Goal: Task Accomplishment & Management: Manage account settings

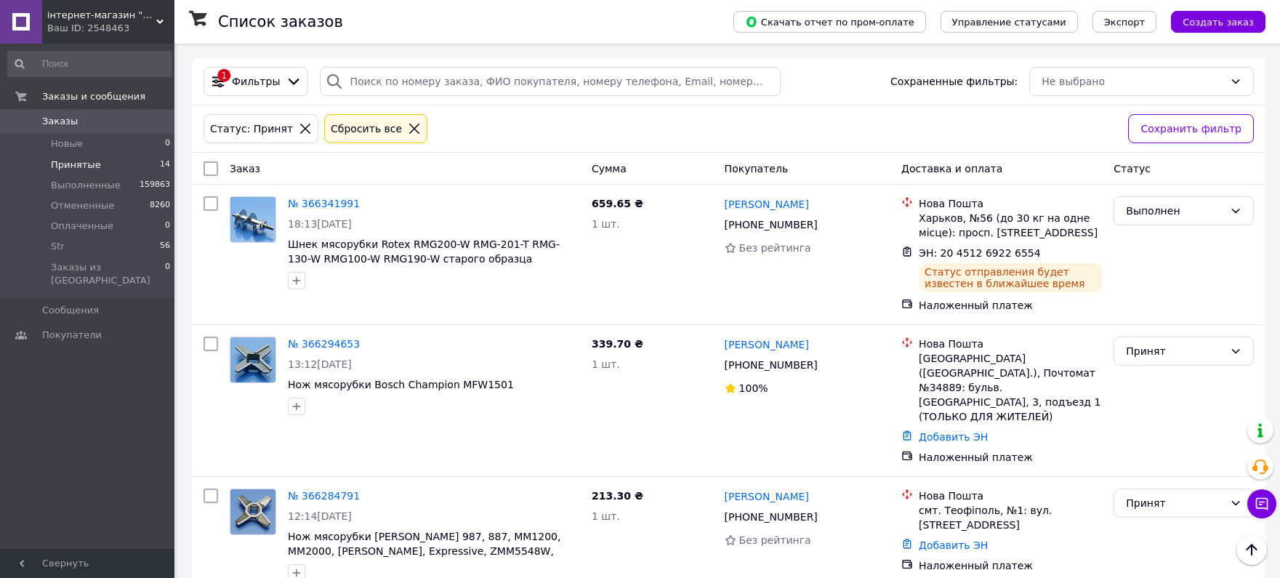
scroll to position [129, 0]
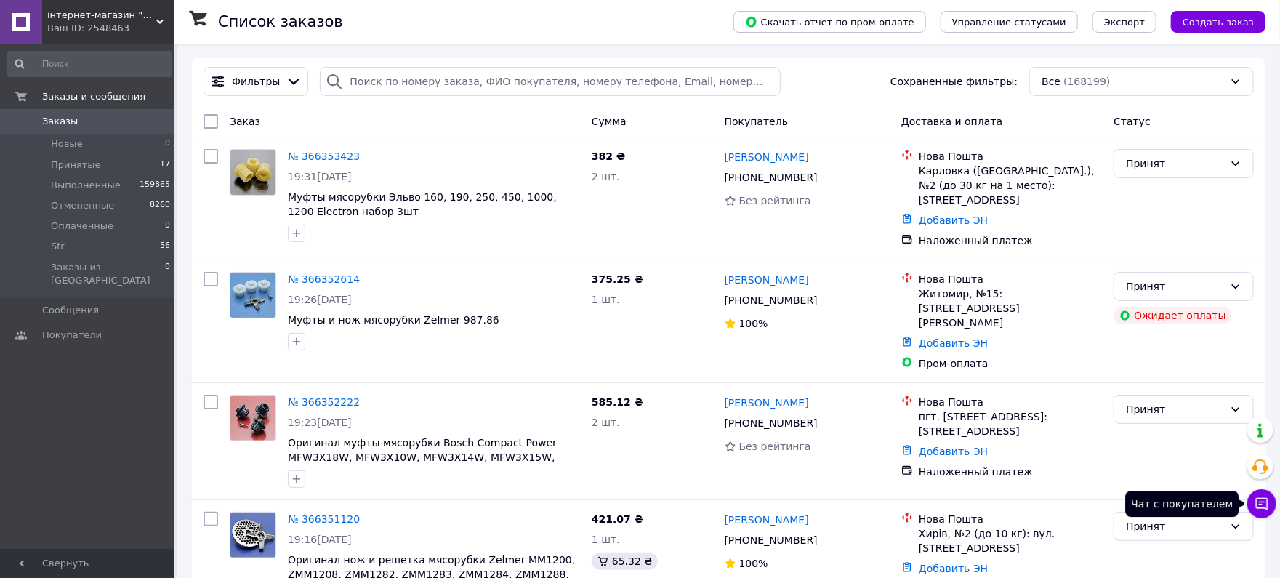
click at [1263, 509] on icon at bounding box center [1262, 504] width 15 height 15
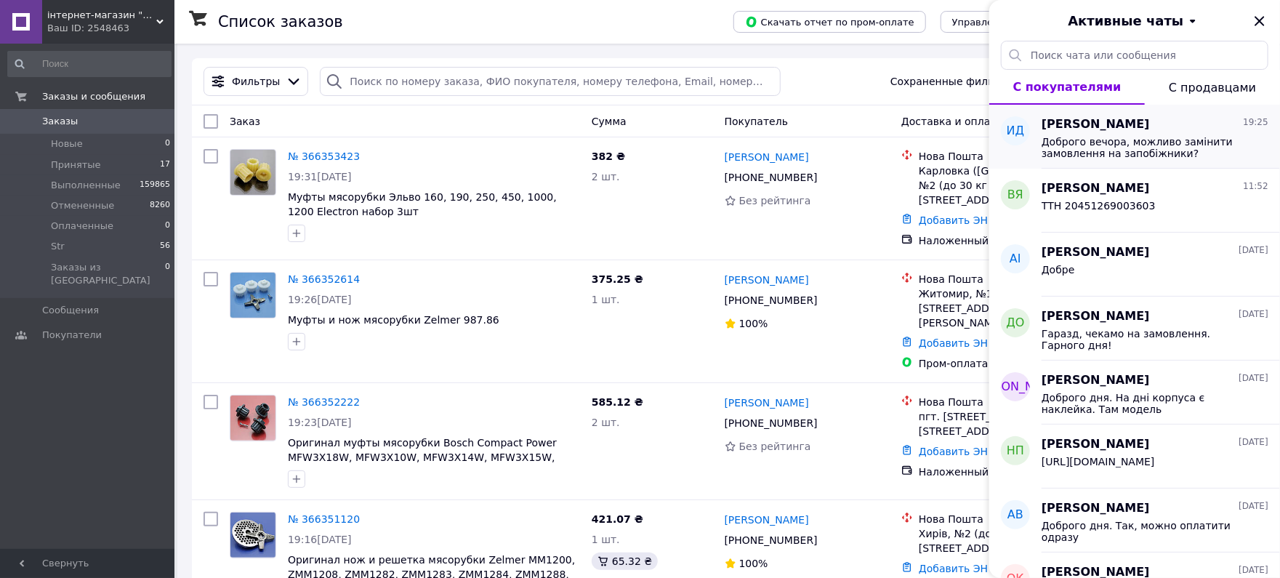
click at [1145, 148] on span "Доброго вечора, можливо замінити замовлення на запобіжники?" at bounding box center [1145, 147] width 206 height 23
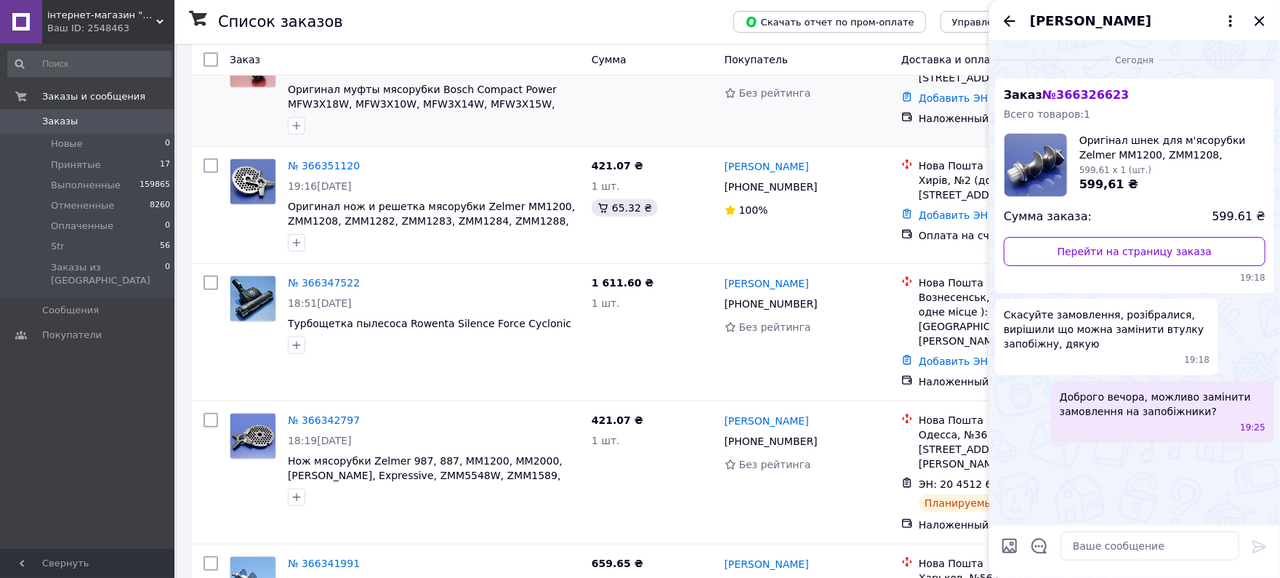
scroll to position [387, 0]
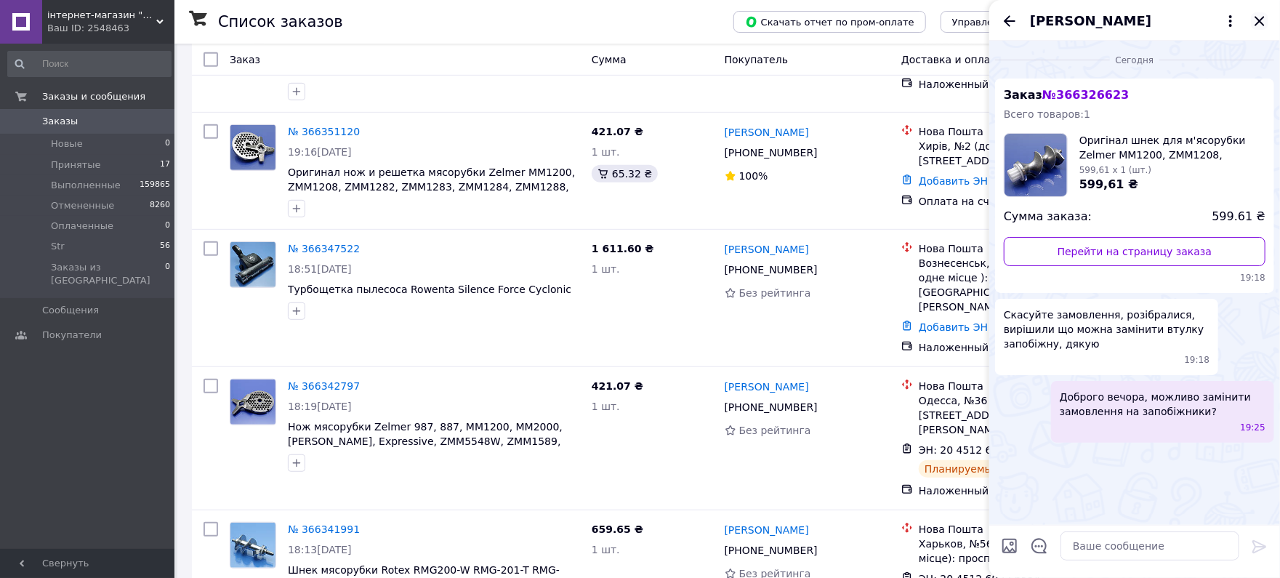
click at [1251, 25] on icon "Закрыть" at bounding box center [1259, 20] width 17 height 17
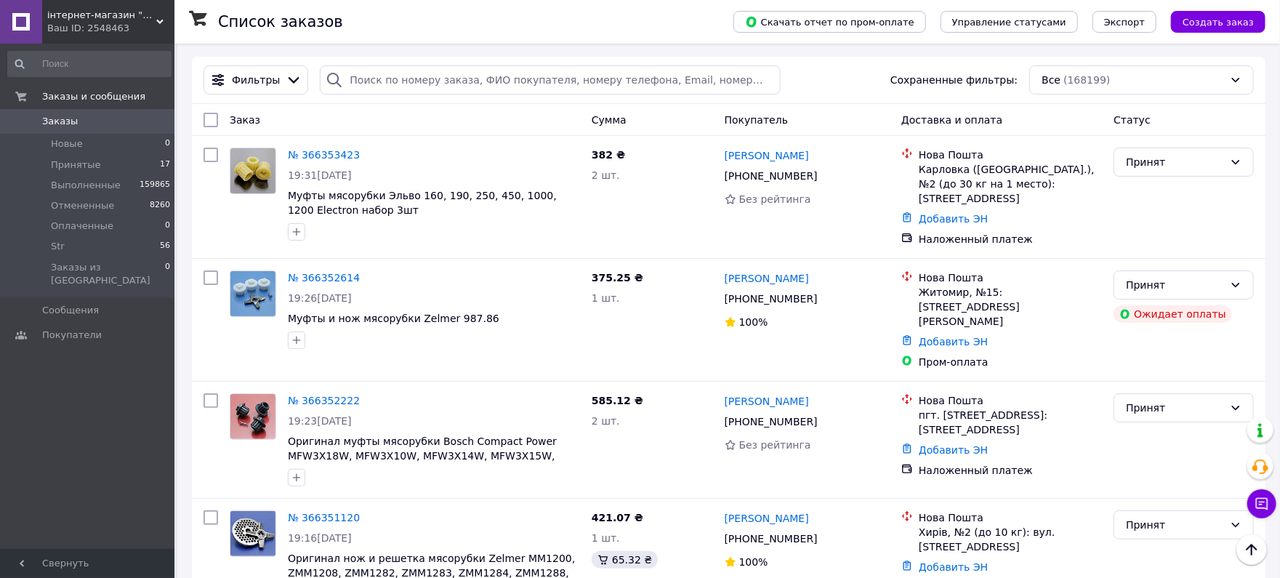
scroll to position [0, 0]
click at [1253, 504] on button "Чат с покупателем" at bounding box center [1261, 503] width 29 height 29
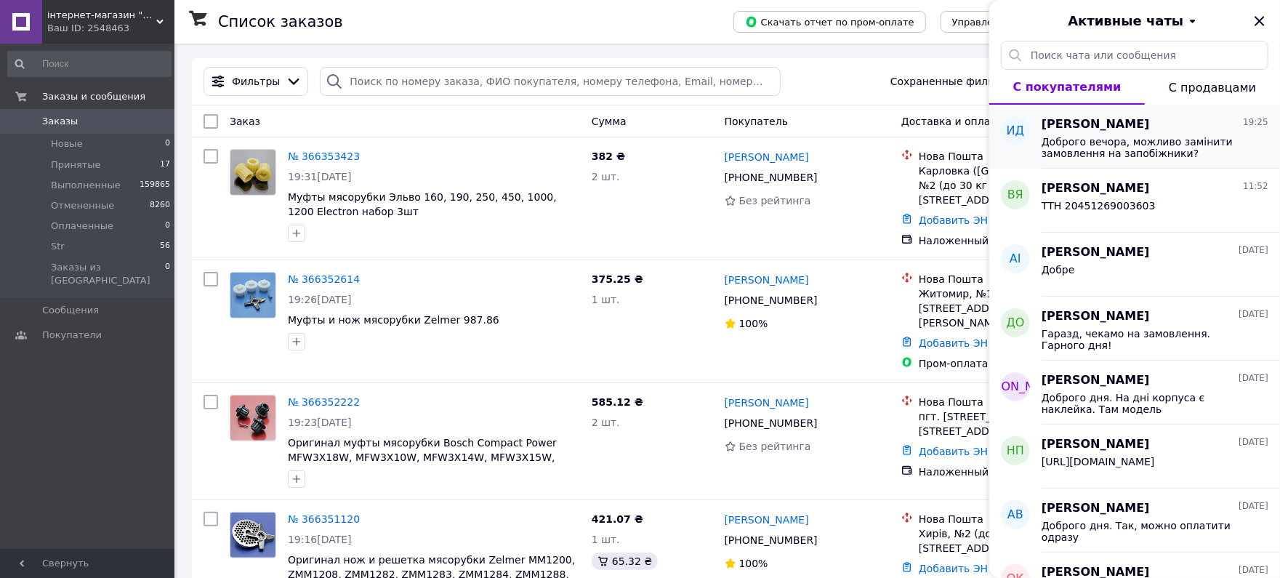
click at [1147, 133] on div "Доброго вечора, можливо замінити замовлення на запобіжники?" at bounding box center [1155, 146] width 227 height 26
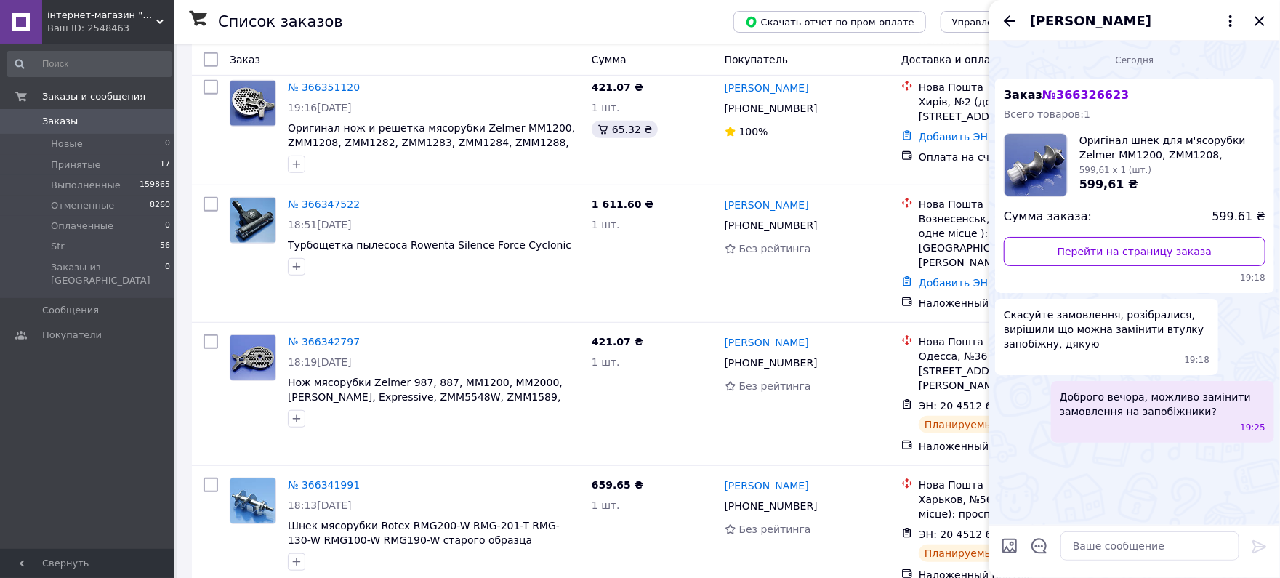
scroll to position [387, 0]
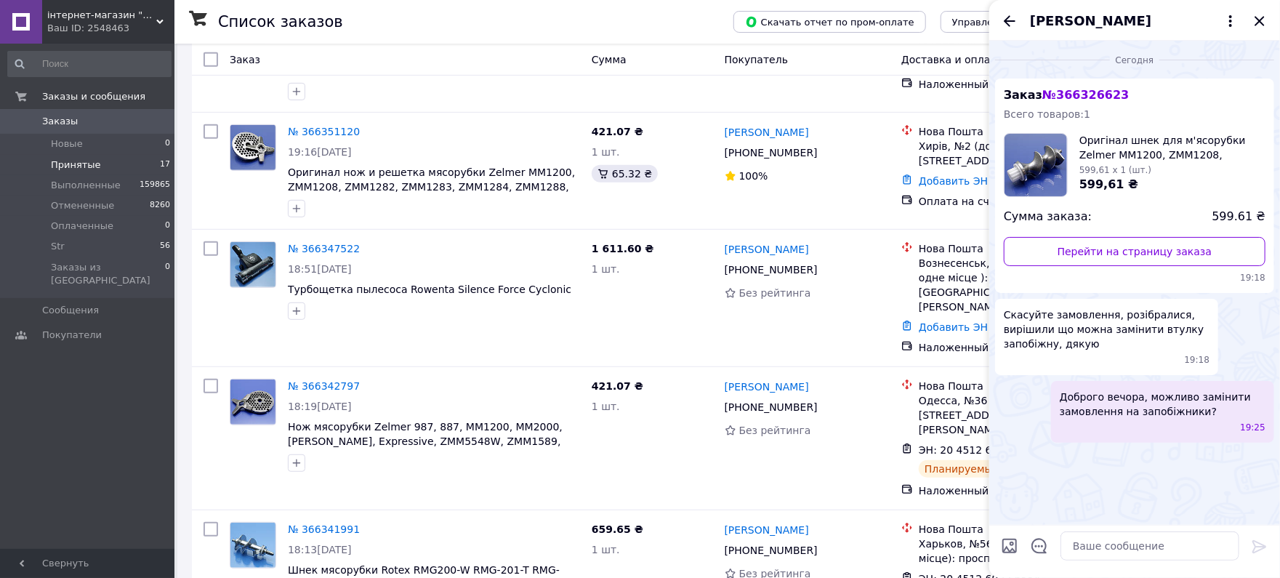
click at [94, 161] on li "Принятые 17" at bounding box center [89, 165] width 179 height 20
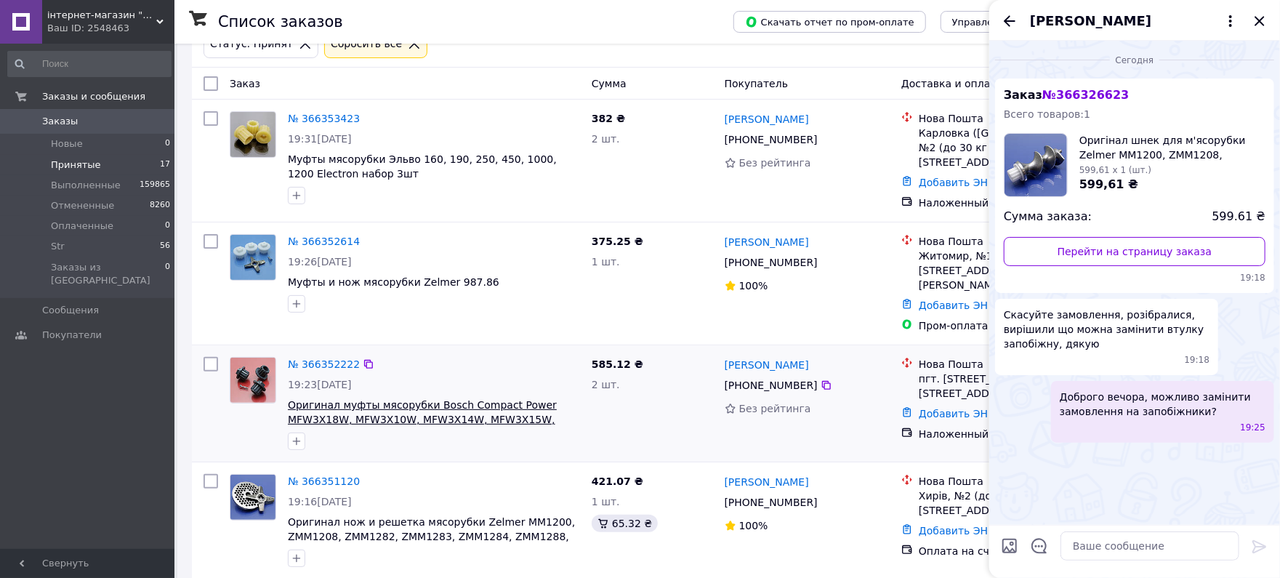
scroll to position [258, 0]
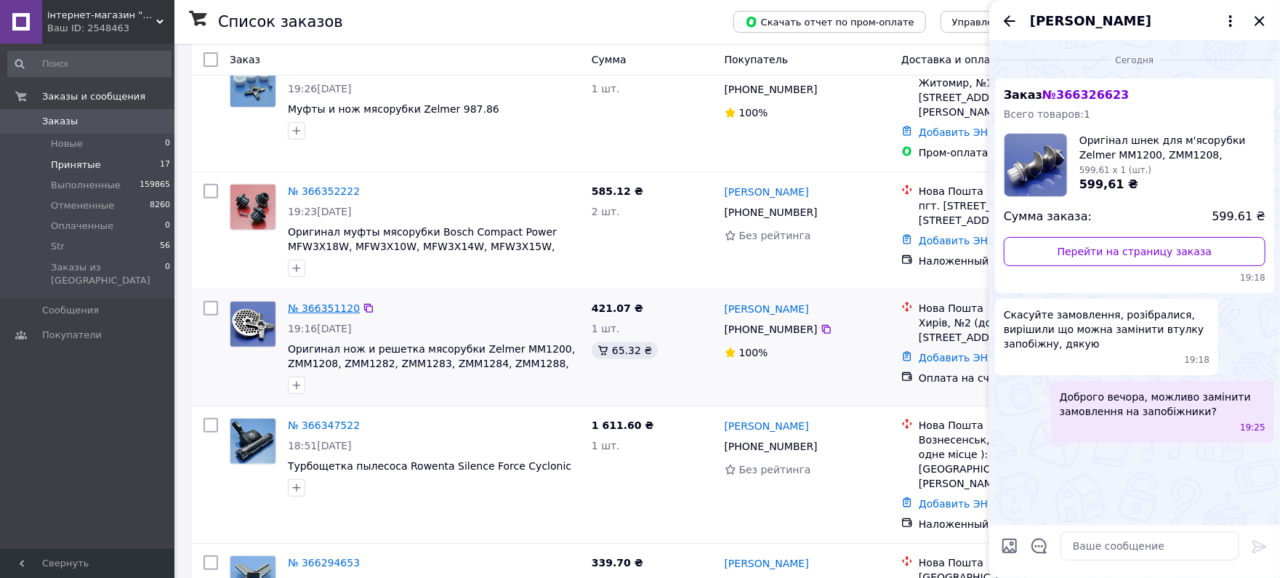
click at [315, 302] on link "№ 366351120" at bounding box center [324, 308] width 72 height 12
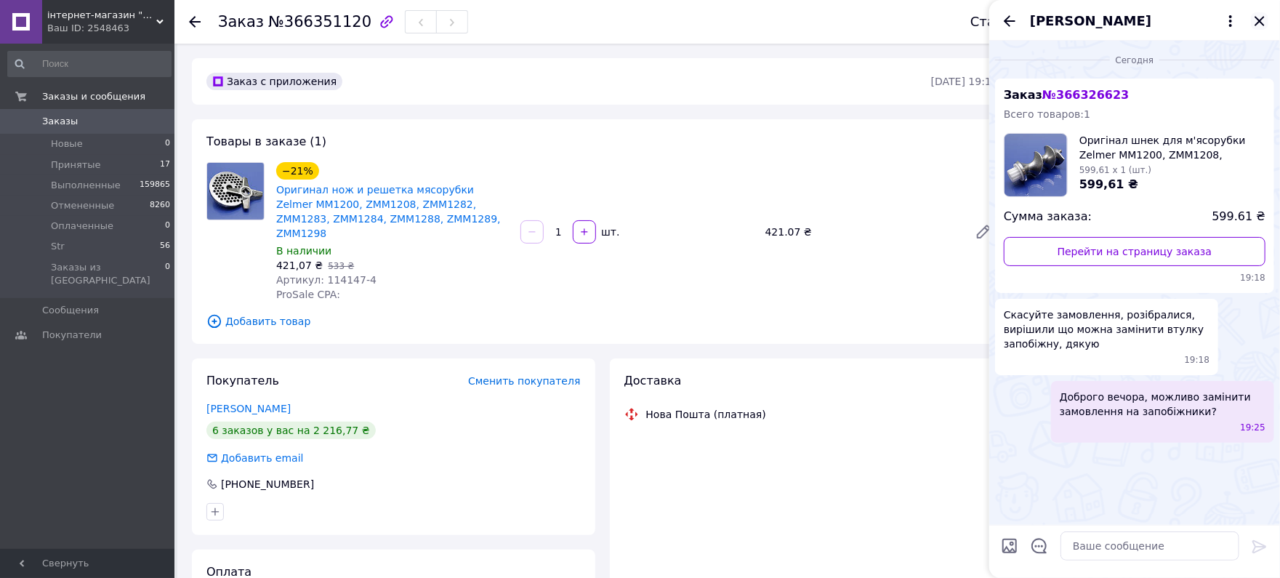
click at [1260, 23] on icon "Закрыть" at bounding box center [1259, 20] width 17 height 17
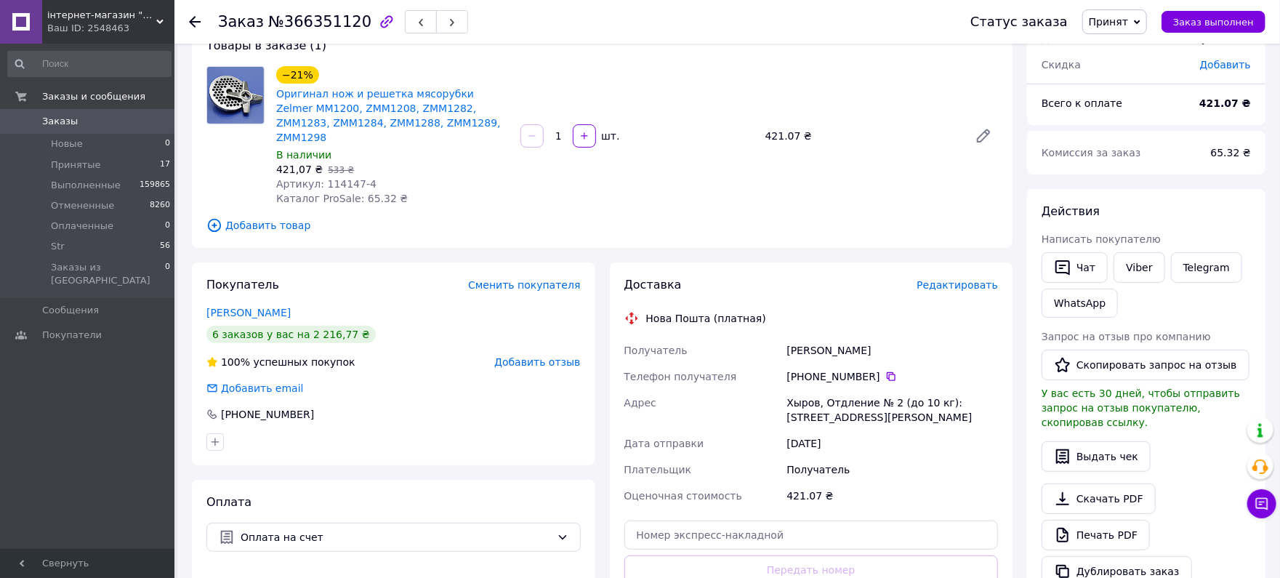
scroll to position [129, 0]
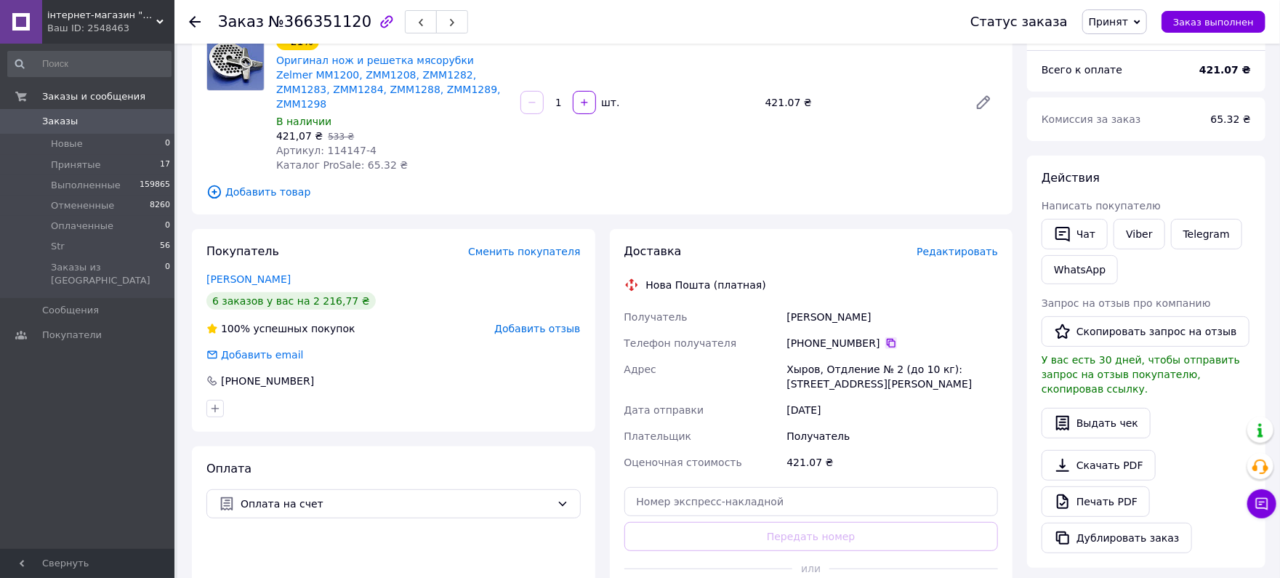
click at [887, 339] on icon at bounding box center [891, 343] width 9 height 9
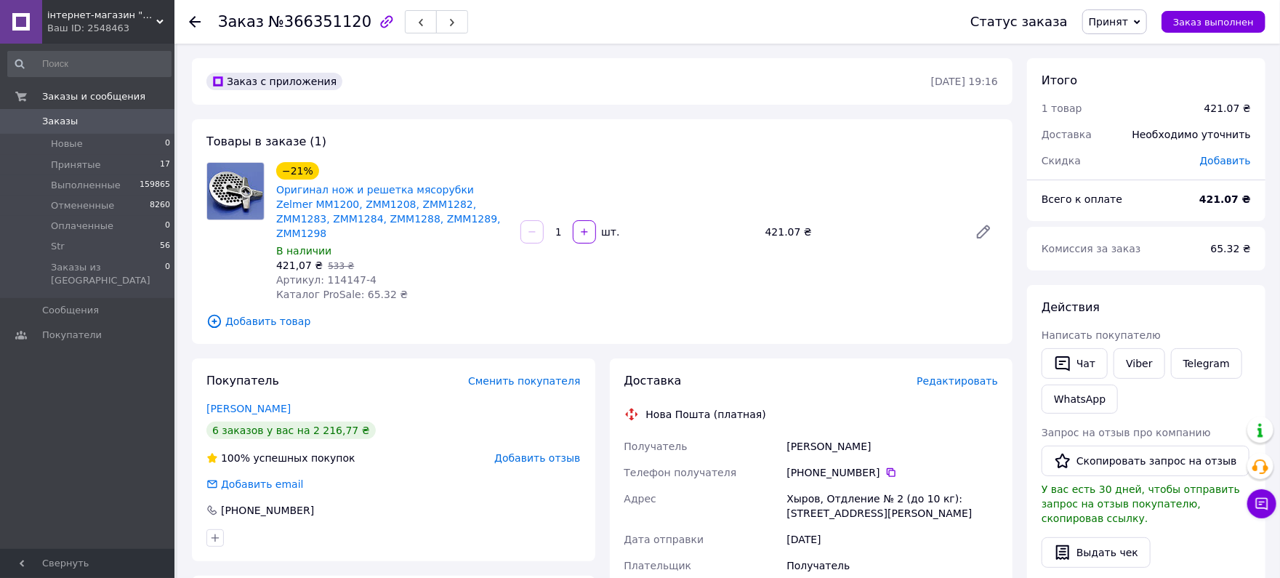
click at [315, 22] on span "№366351120" at bounding box center [319, 21] width 103 height 17
copy span "366351120"
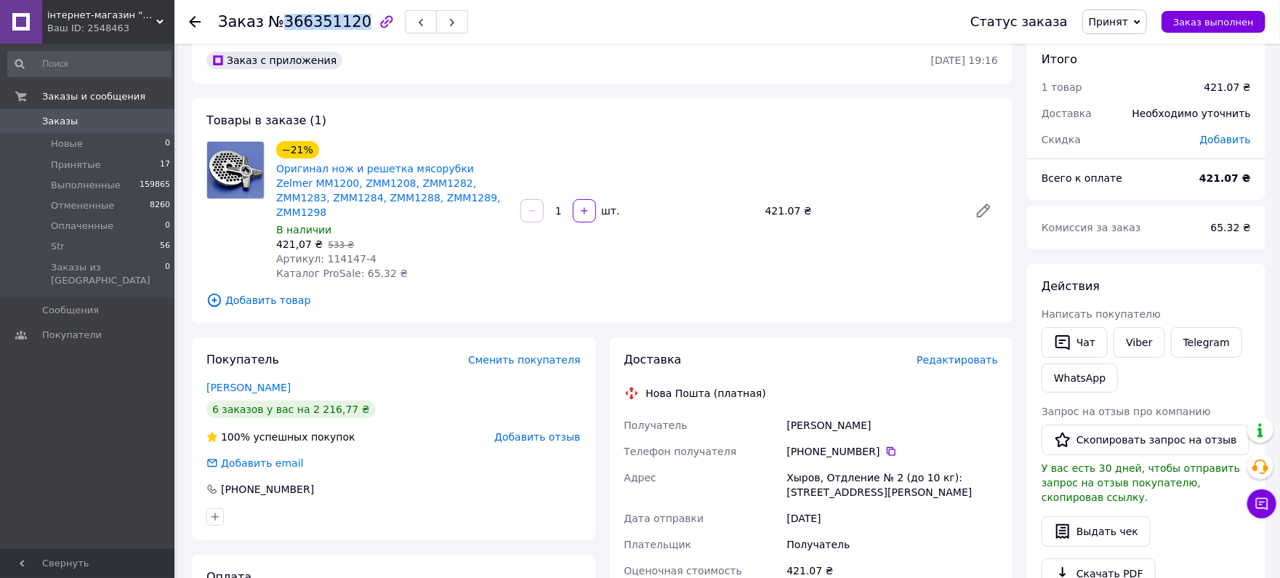
scroll to position [129, 0]
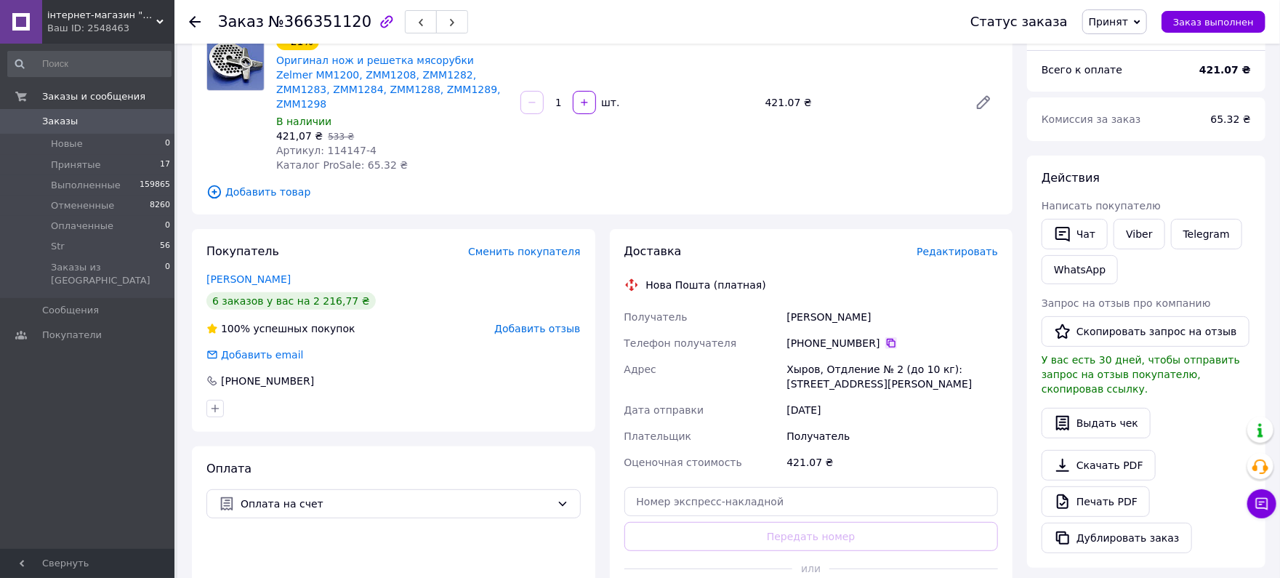
click at [885, 337] on icon at bounding box center [891, 343] width 12 height 12
click at [322, 26] on span "№366351120" at bounding box center [319, 21] width 103 height 17
copy span "366351120"
click at [86, 161] on span "Принятые" at bounding box center [76, 164] width 50 height 13
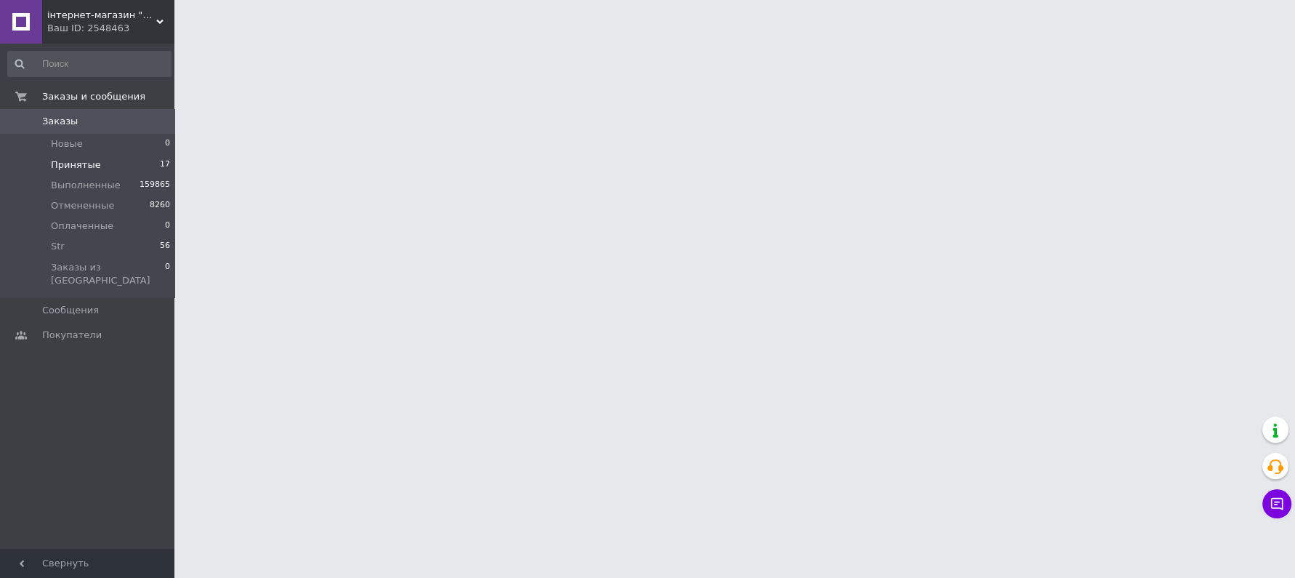
click at [63, 164] on span "Принятые" at bounding box center [76, 164] width 50 height 13
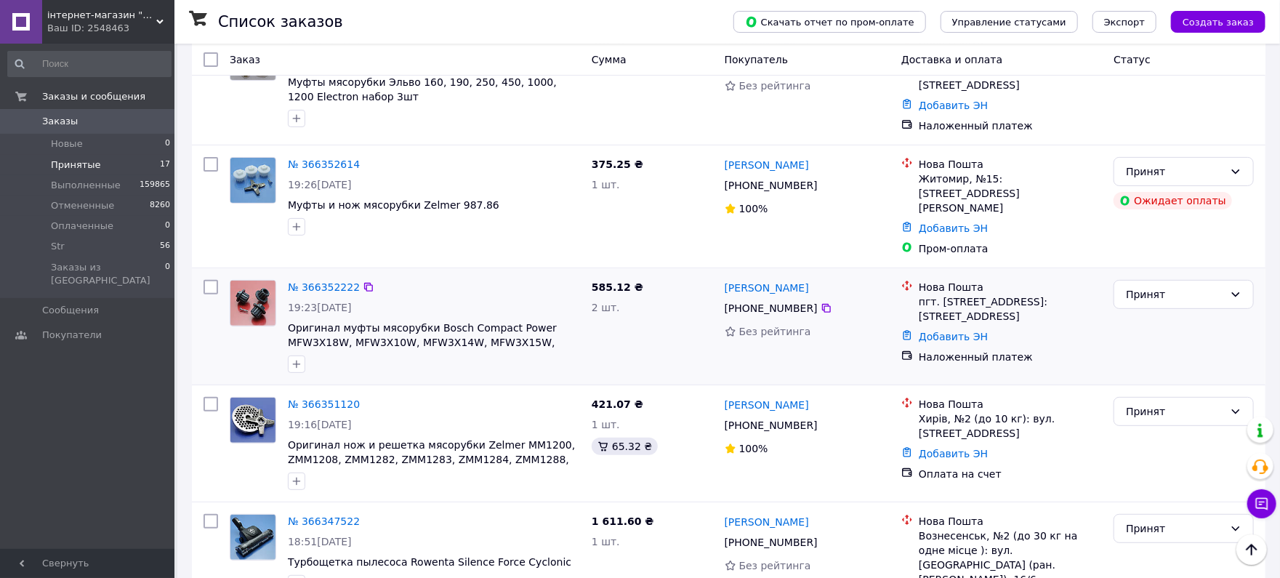
scroll to position [129, 0]
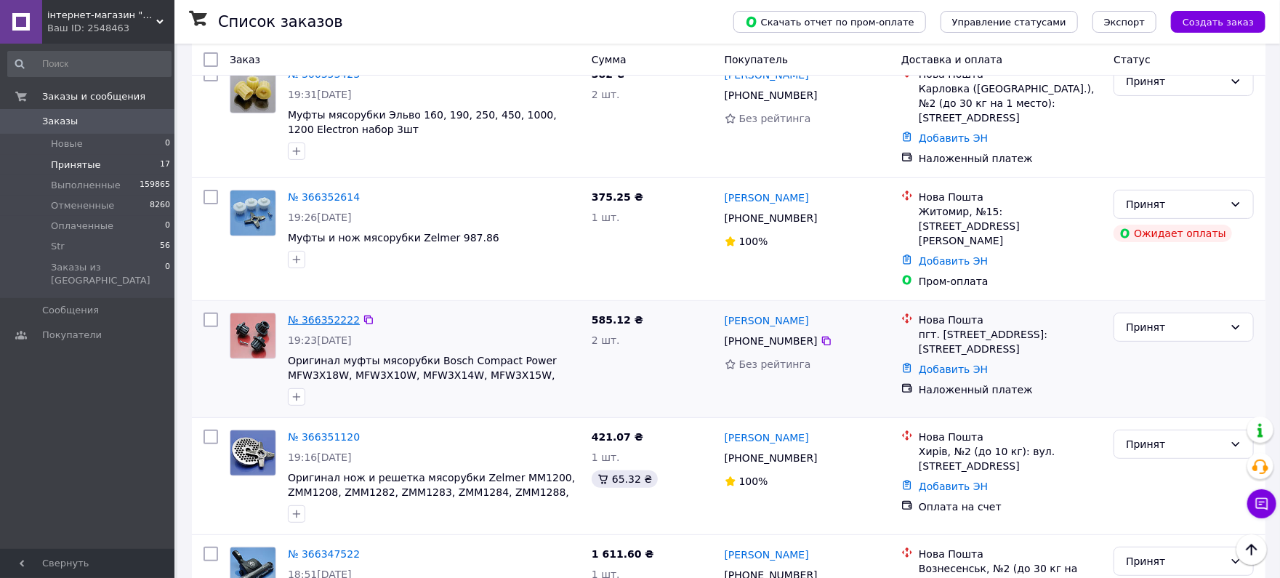
click at [316, 314] on link "№ 366352222" at bounding box center [324, 320] width 72 height 12
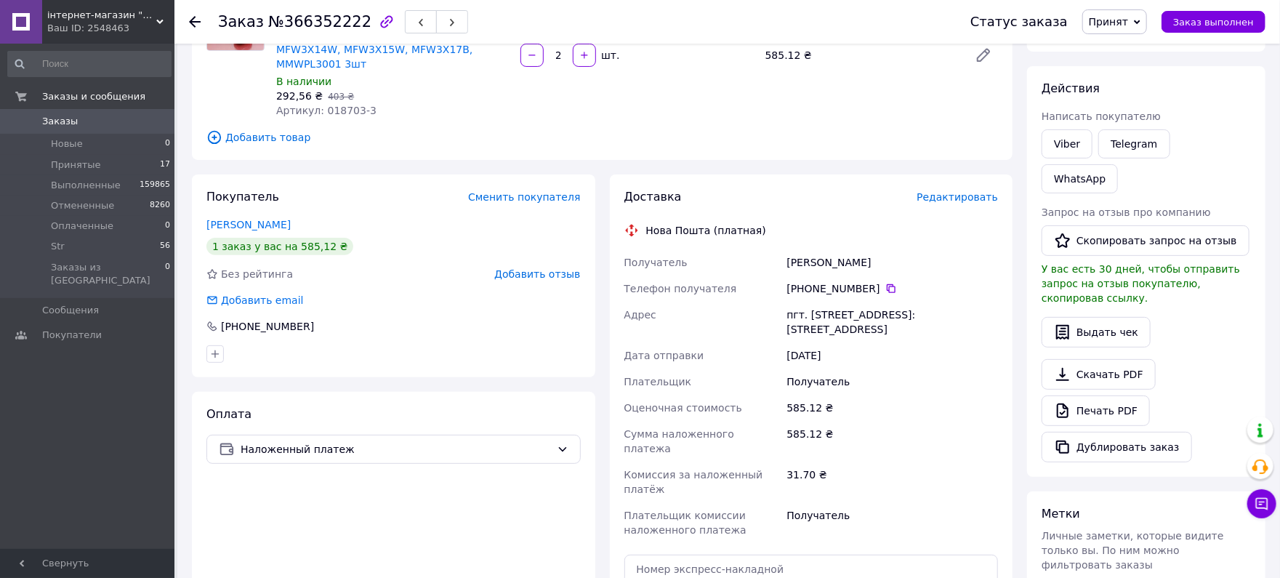
scroll to position [258, 0]
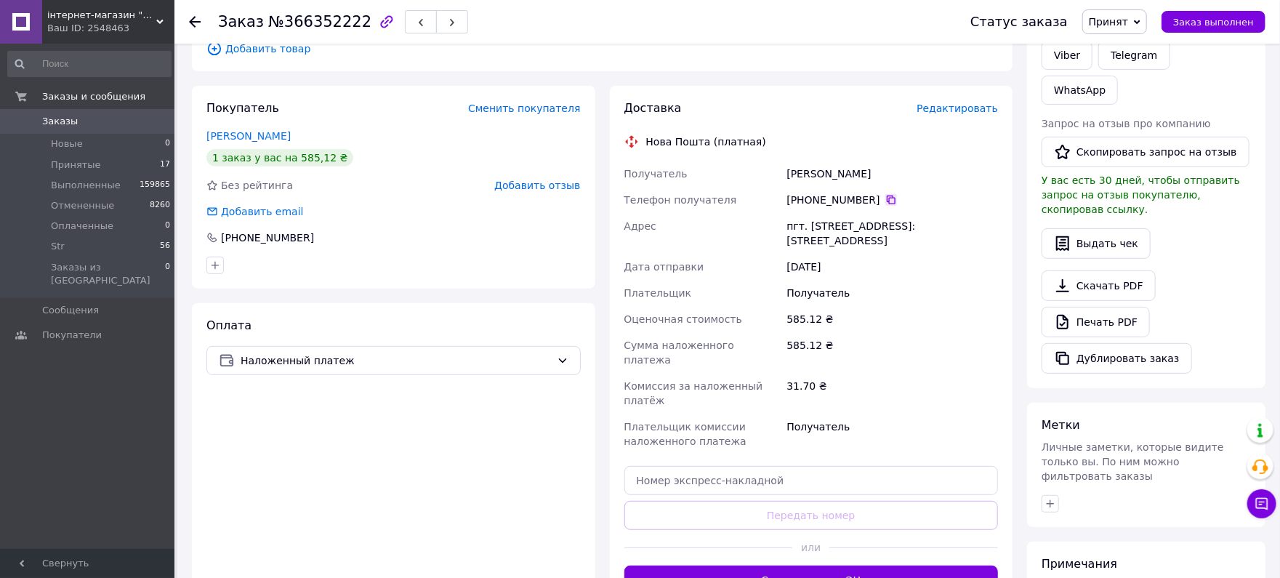
click at [885, 194] on icon at bounding box center [891, 200] width 12 height 12
drag, startPoint x: 891, startPoint y: 152, endPoint x: 829, endPoint y: 159, distance: 61.5
click at [769, 161] on div "Получатель [PERSON_NAME] Телефон получателя [PHONE_NUMBER]   [GEOGRAPHIC_DATA] …" at bounding box center [812, 308] width 380 height 294
copy div "Получатель [PERSON_NAME]"
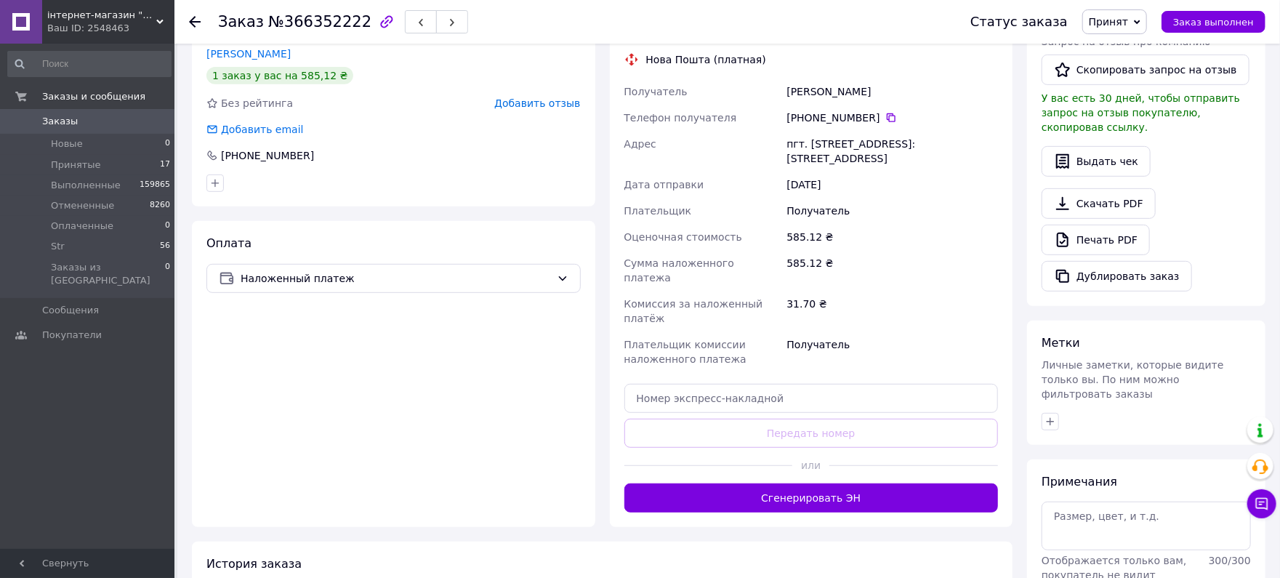
scroll to position [129, 0]
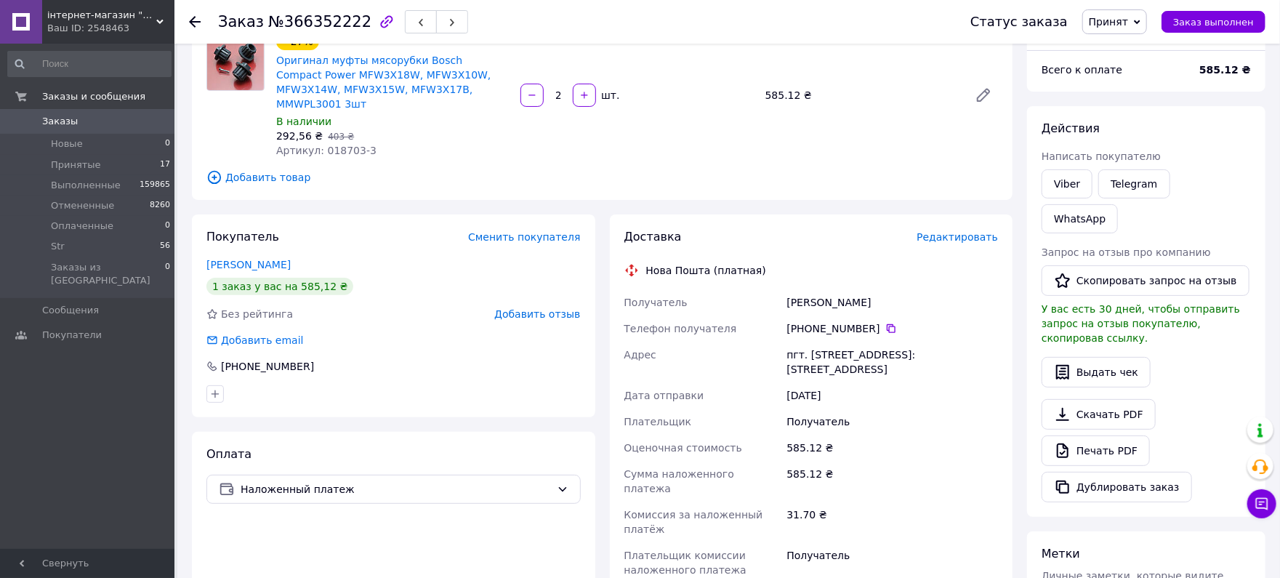
drag, startPoint x: 805, startPoint y: 353, endPoint x: 765, endPoint y: 336, distance: 42.7
click at [765, 336] on div "Получатель [PERSON_NAME] Телефон получателя [PHONE_NUMBER]   [GEOGRAPHIC_DATA] …" at bounding box center [812, 436] width 380 height 294
copy div "[GEOGRAPHIC_DATA] пгт. [STREET_ADDRESS]: [STREET_ADDRESS]"
click at [332, 22] on span "№366352222" at bounding box center [319, 21] width 103 height 17
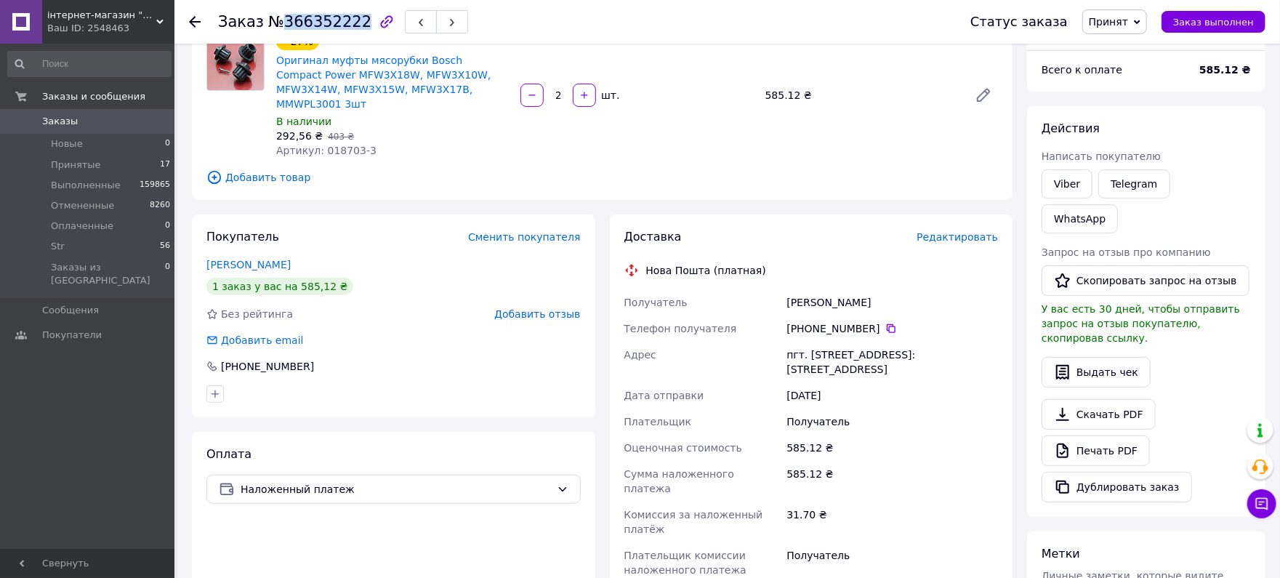
copy span "366352222"
click at [70, 166] on span "Принятые" at bounding box center [76, 164] width 50 height 13
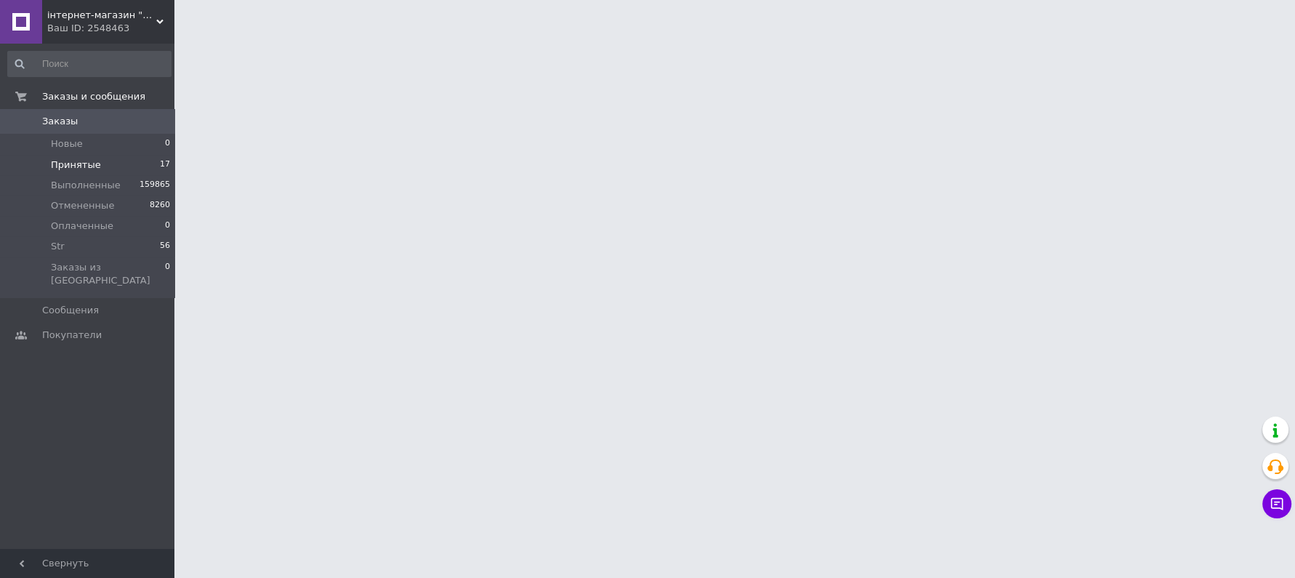
click at [63, 168] on span "Принятые" at bounding box center [76, 164] width 50 height 13
click at [66, 166] on span "Принятые" at bounding box center [76, 164] width 50 height 13
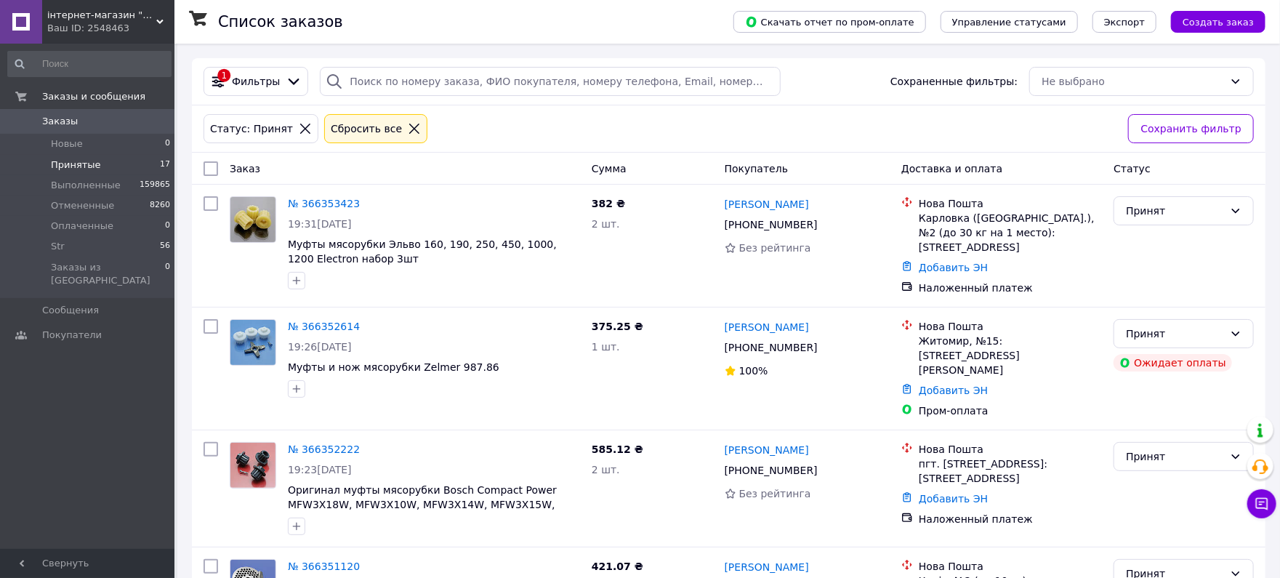
scroll to position [129, 0]
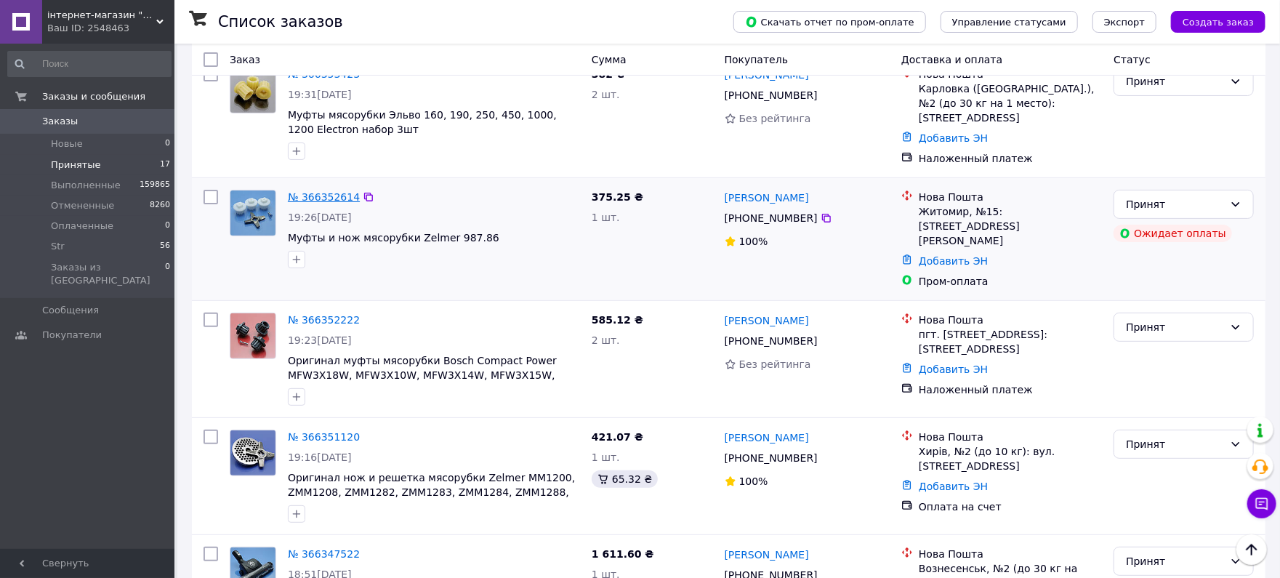
click at [331, 196] on link "№ 366352614" at bounding box center [324, 197] width 72 height 12
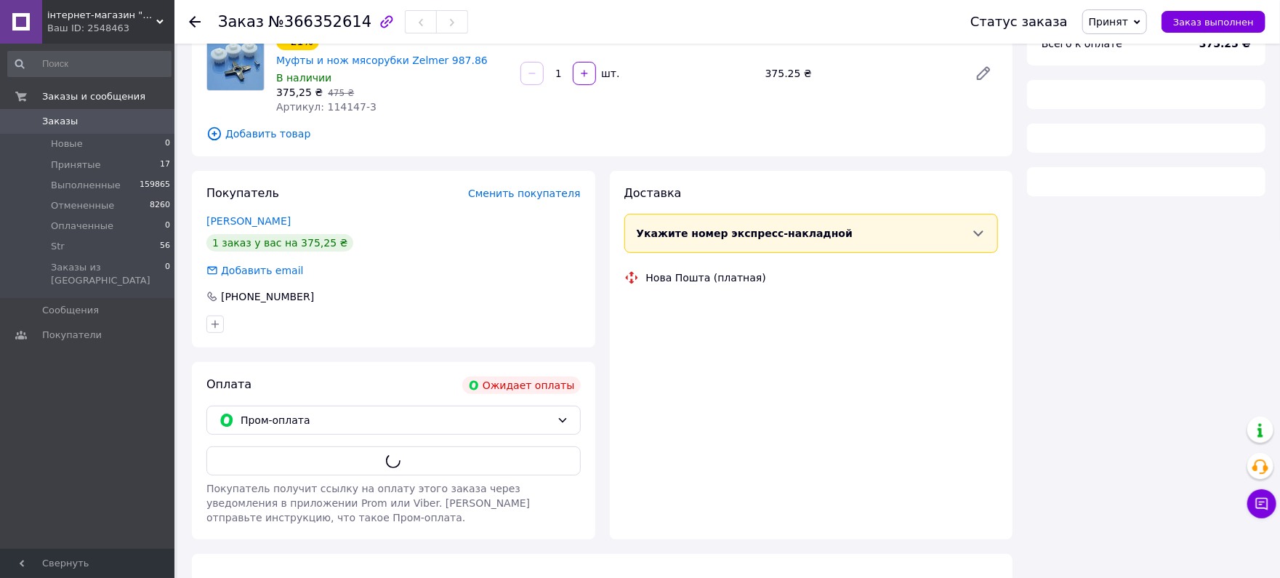
scroll to position [131, 0]
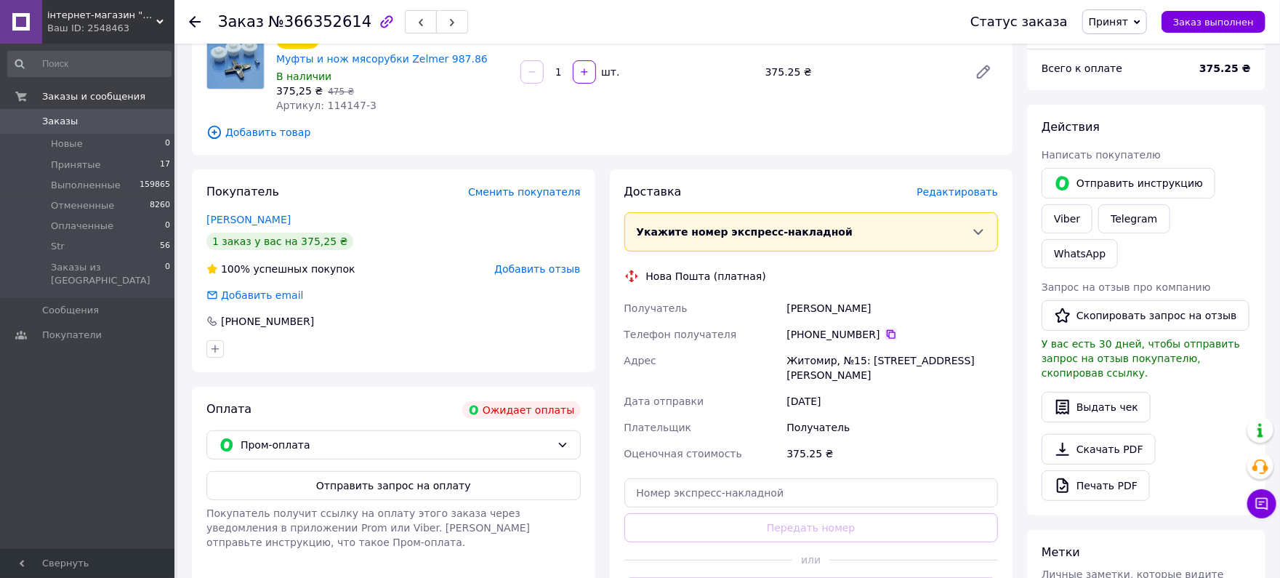
click at [887, 330] on icon at bounding box center [891, 334] width 9 height 9
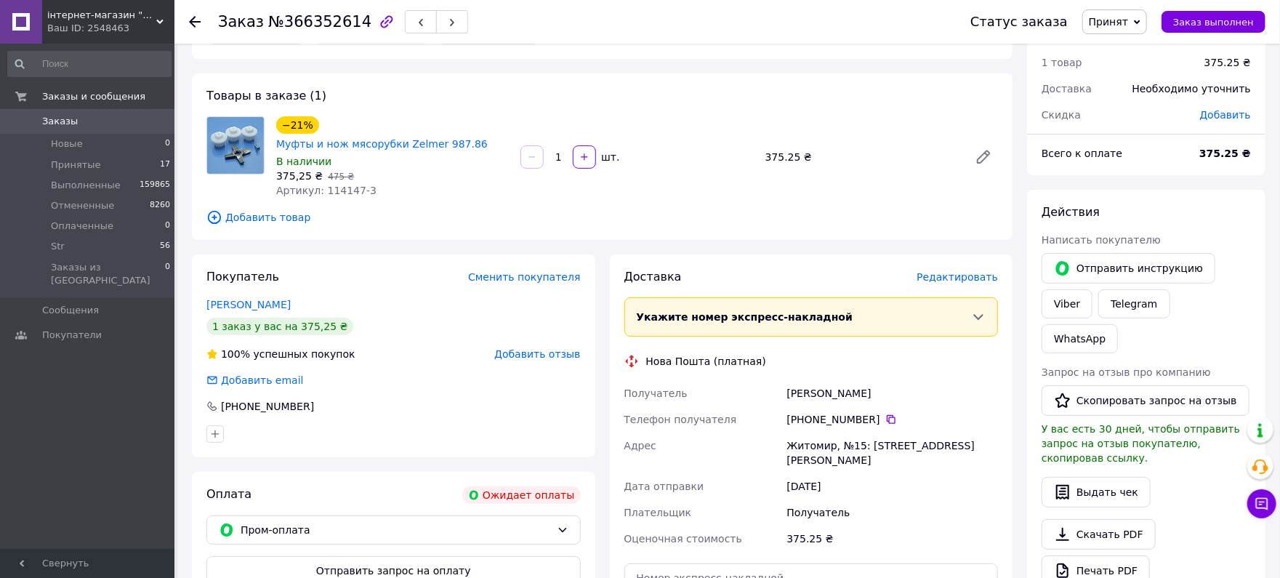
scroll to position [1, 0]
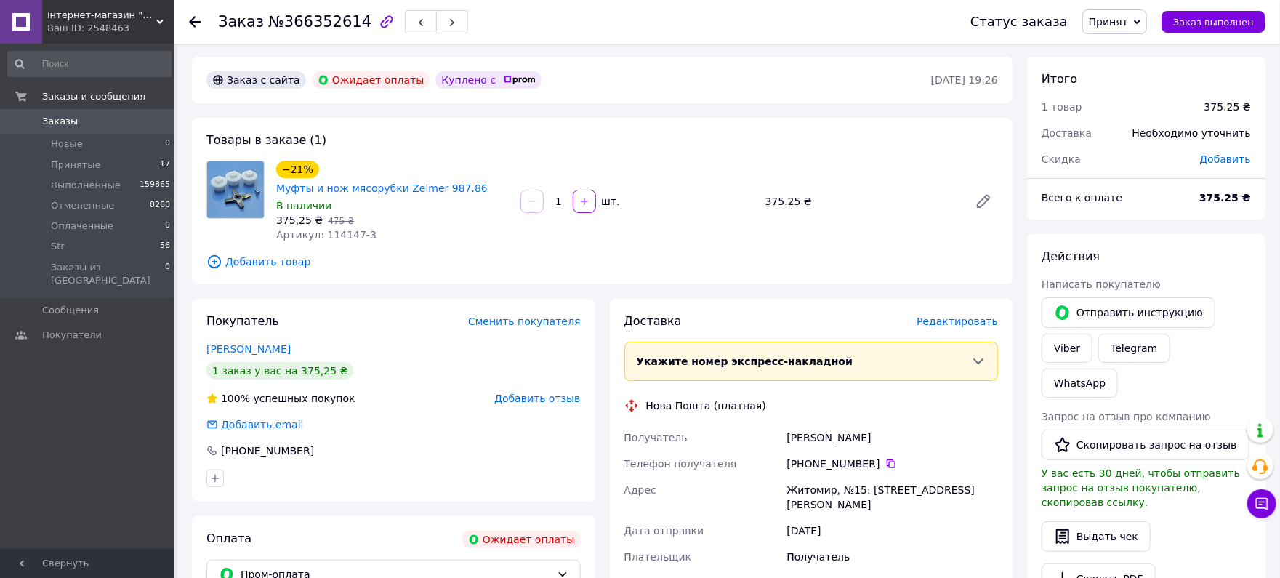
drag, startPoint x: 845, startPoint y: 409, endPoint x: 817, endPoint y: 411, distance: 28.5
click at [771, 398] on div "Доставка Редактировать Укажите номер экспресс-накладной Обязательно введите ном…" at bounding box center [811, 524] width 374 height 423
copy div "Получатель [PERSON_NAME]"
click at [885, 458] on icon at bounding box center [891, 464] width 12 height 12
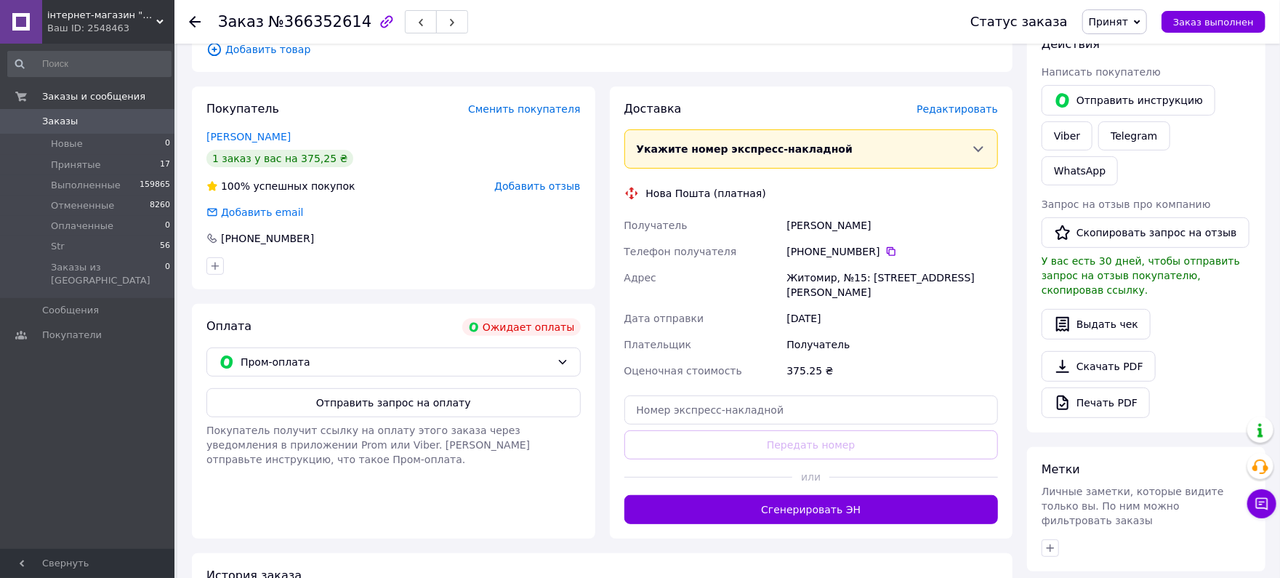
scroll to position [258, 0]
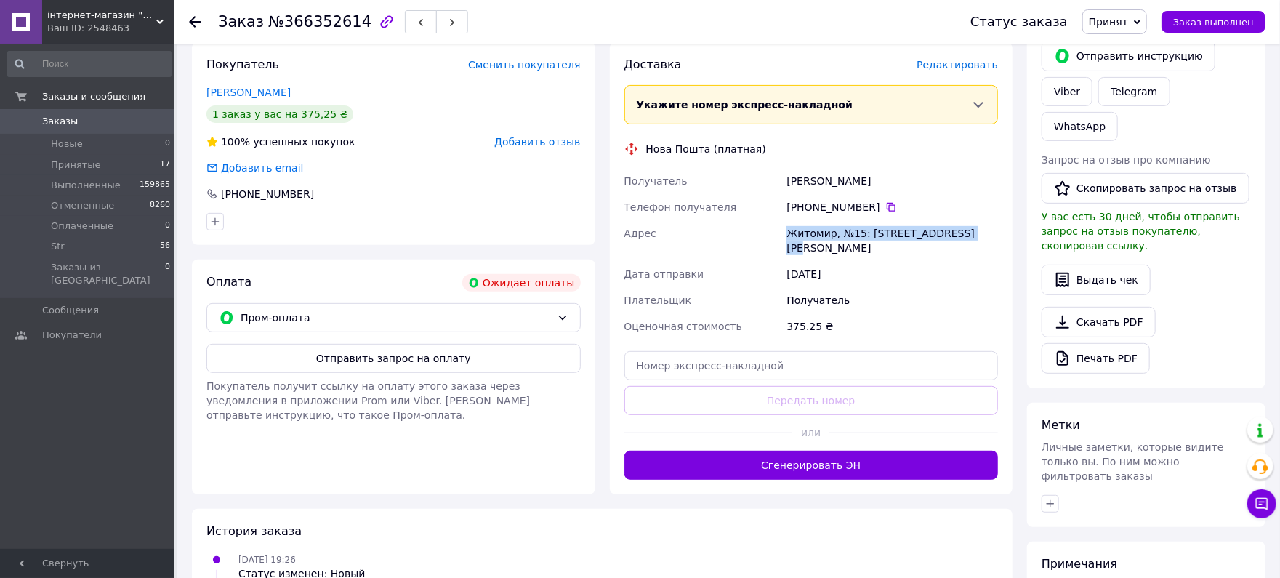
drag, startPoint x: 983, startPoint y: 221, endPoint x: 811, endPoint y: 207, distance: 172.1
click at [753, 206] on div "Получатель [PERSON_NAME] Телефон получателя [PHONE_NUMBER]   [PERSON_NAME], №15…" at bounding box center [812, 254] width 380 height 172
copy div "[PERSON_NAME], №15: [STREET_ADDRESS][PERSON_NAME]"
click at [310, 23] on span "№366352614" at bounding box center [319, 21] width 103 height 17
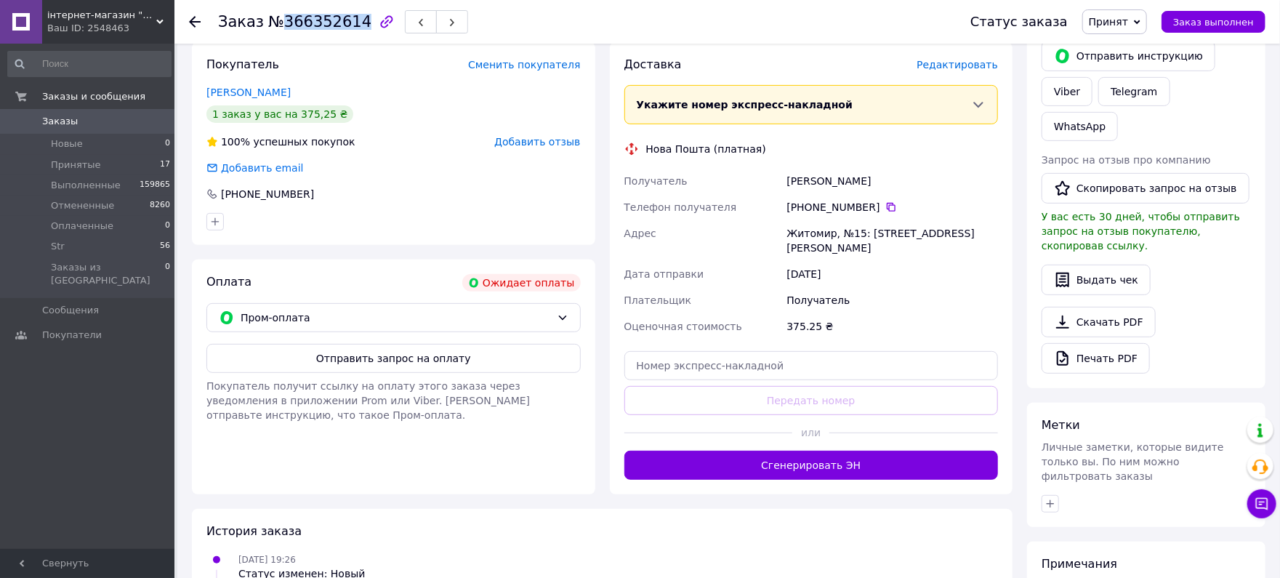
copy span "366352614"
click at [87, 166] on span "Принятые" at bounding box center [76, 164] width 50 height 13
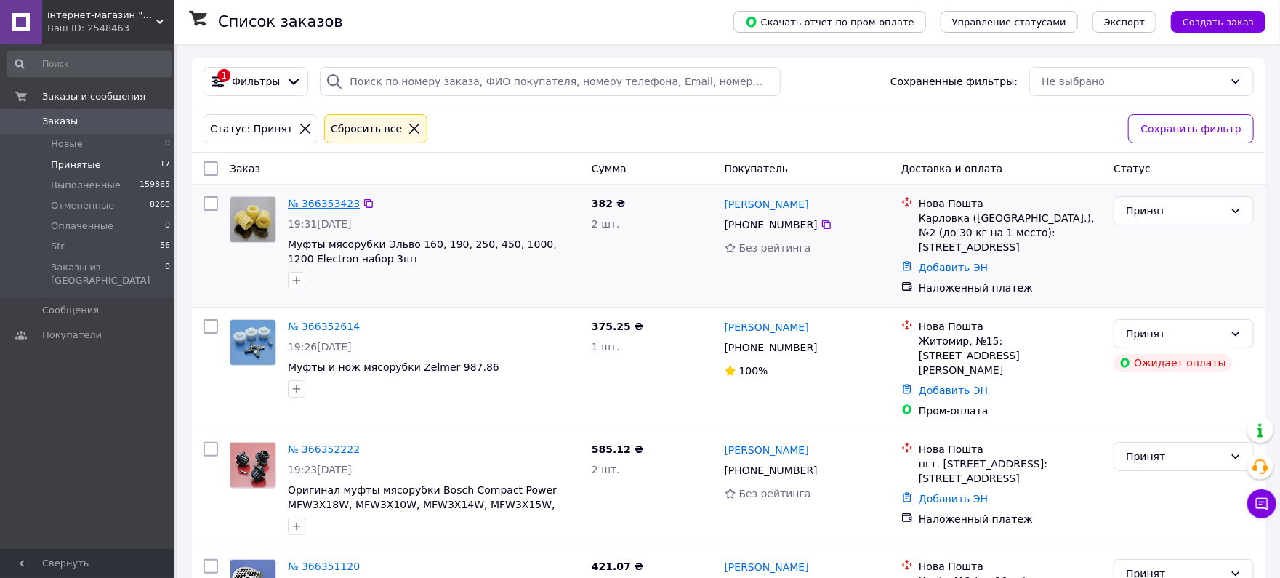
click at [334, 204] on link "№ 366353423" at bounding box center [324, 204] width 72 height 12
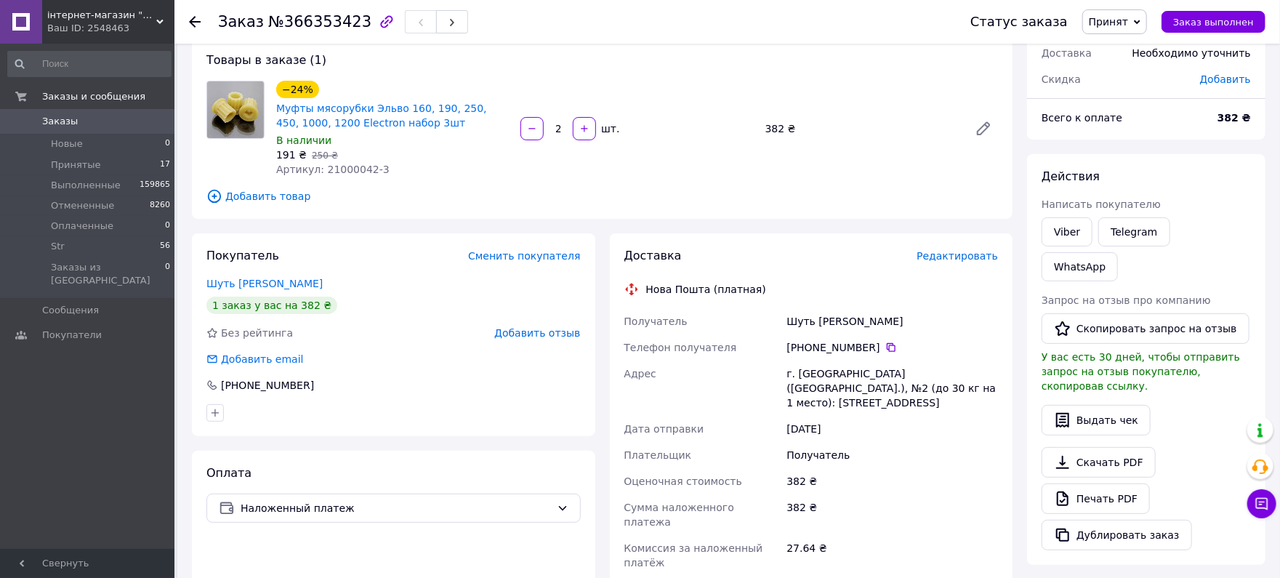
scroll to position [129, 0]
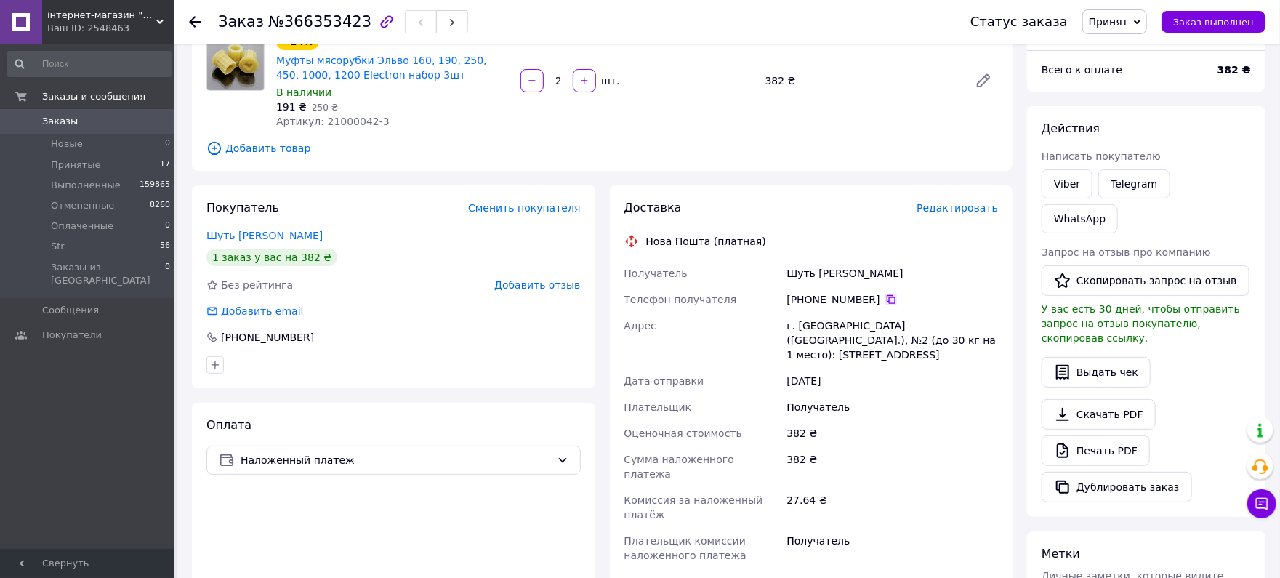
click at [885, 296] on icon at bounding box center [891, 300] width 12 height 12
drag, startPoint x: 881, startPoint y: 272, endPoint x: 739, endPoint y: 272, distance: 141.8
click at [733, 272] on div "Получатель Шуть [PERSON_NAME] Телефон получателя [PHONE_NUMBER]   Адрес г. [GEO…" at bounding box center [812, 414] width 380 height 308
copy div "Получатель Шуть [PERSON_NAME]"
drag, startPoint x: 967, startPoint y: 345, endPoint x: 823, endPoint y: 334, distance: 144.3
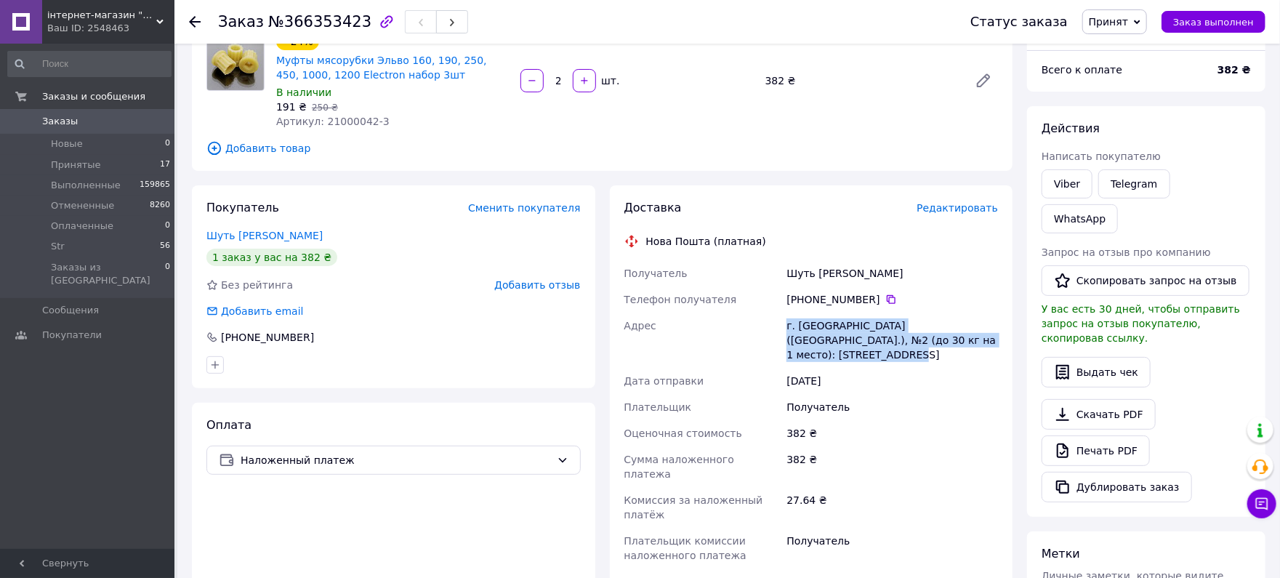
click at [776, 327] on div "Доставка Редактировать Нова Пошта (платная) Получатель Шуть [PERSON_NAME] Телеф…" at bounding box center [811, 454] width 403 height 538
copy div "Адрес г. [GEOGRAPHIC_DATA] ([GEOGRAPHIC_DATA].), №2 (до 30 кг на 1 место): [STR…"
click at [316, 20] on span "№366353423" at bounding box center [319, 21] width 103 height 17
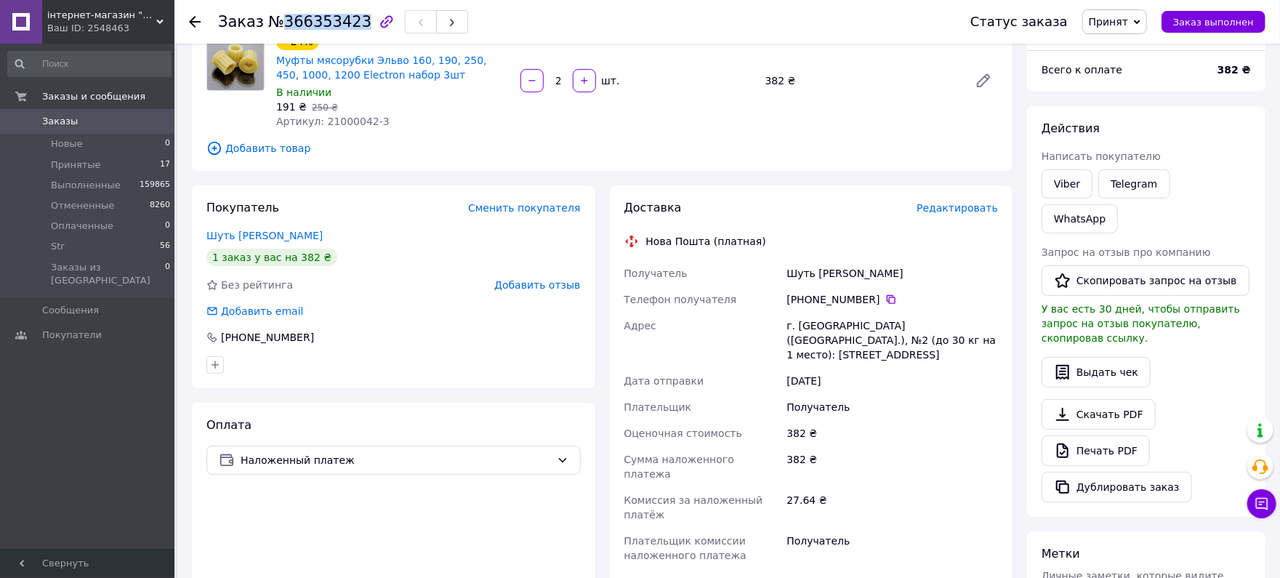
click at [316, 20] on span "№366353423" at bounding box center [319, 21] width 103 height 17
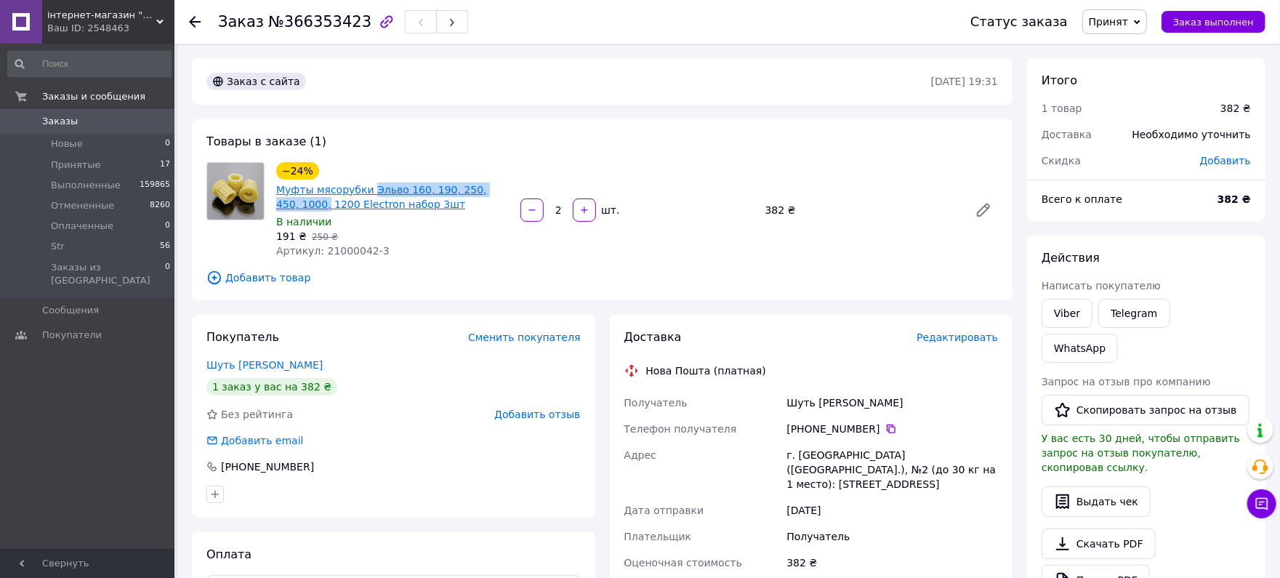
drag, startPoint x: 510, startPoint y: 185, endPoint x: 363, endPoint y: 190, distance: 146.9
click at [363, 190] on div "Муфты мясорубки Эльво 160, 190, 250, 450, 1000, 1200 Electron набор 3шт" at bounding box center [393, 197] width 236 height 32
click at [307, 16] on span "№366353423" at bounding box center [319, 21] width 103 height 17
click at [370, 186] on link "Муфты мясорубки Эльво 160, 190, 250, 450, 1000, 1200 Electron набор 3шт" at bounding box center [381, 197] width 211 height 26
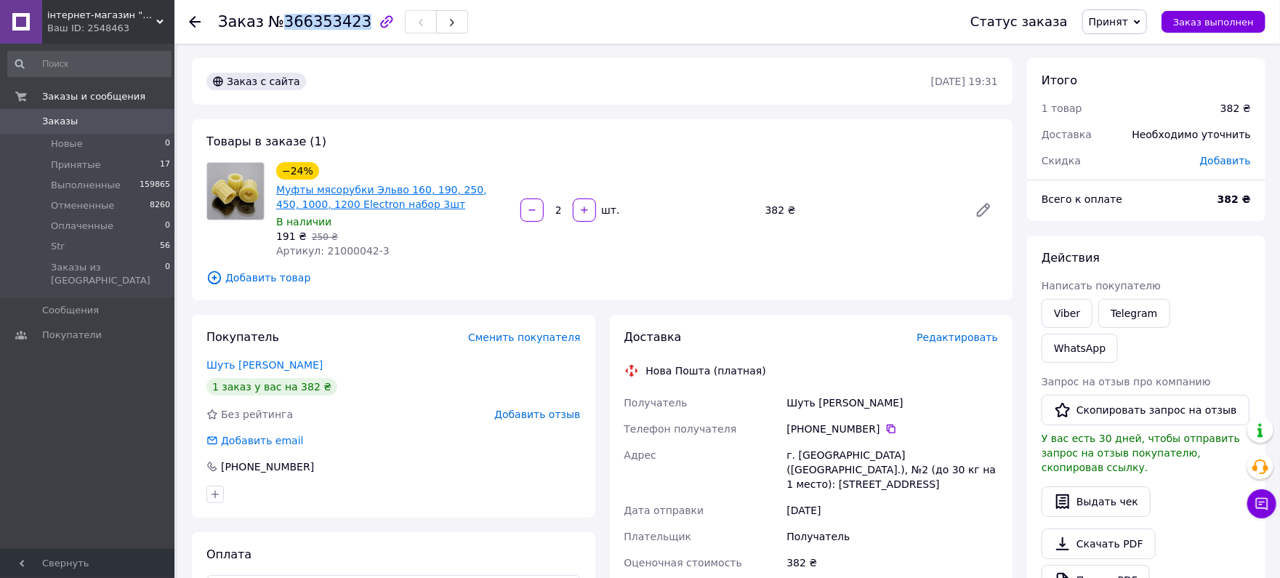
click at [401, 187] on link "Муфты мясорубки Эльво 160, 190, 250, 450, 1000, 1200 Electron набор 3шт" at bounding box center [381, 197] width 211 height 26
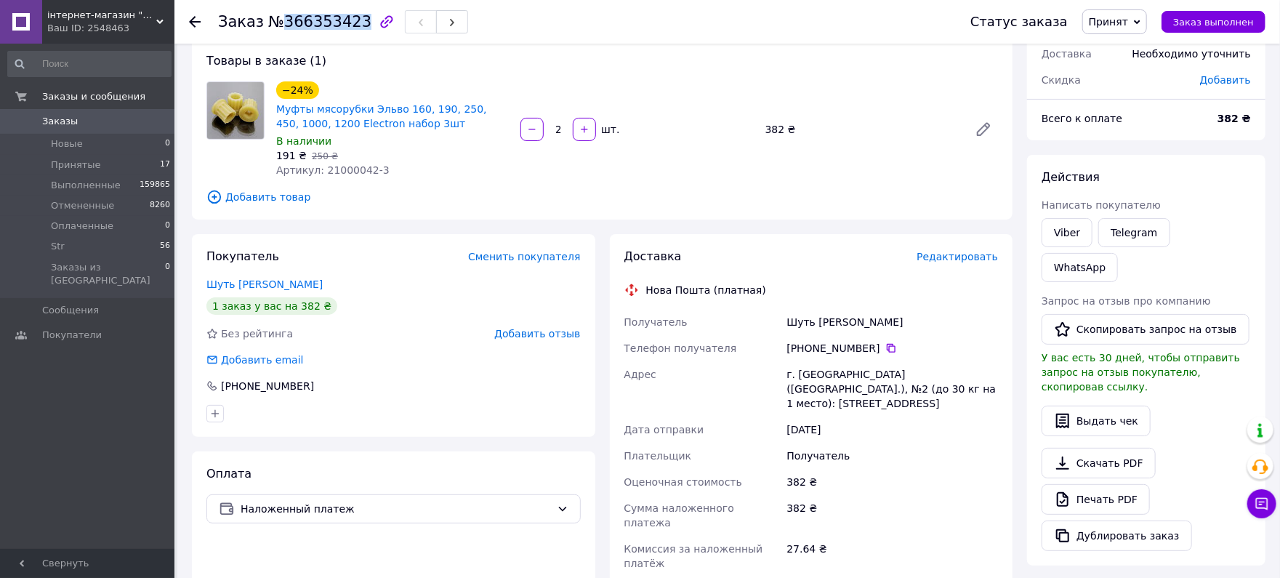
scroll to position [129, 0]
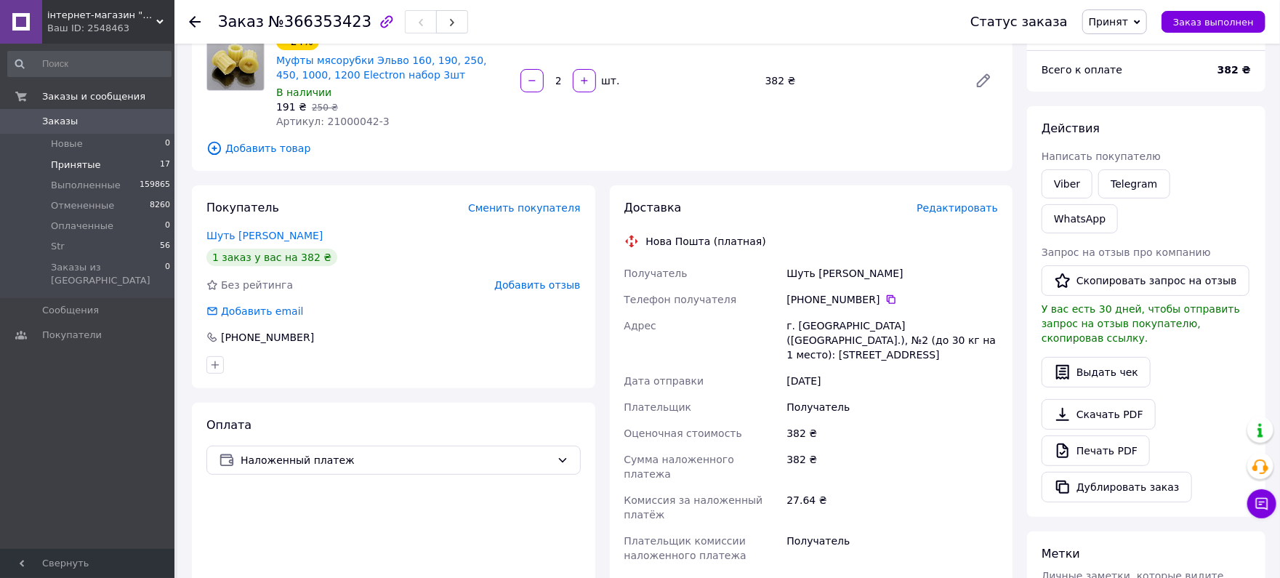
click at [122, 161] on li "Принятые 17" at bounding box center [89, 165] width 179 height 20
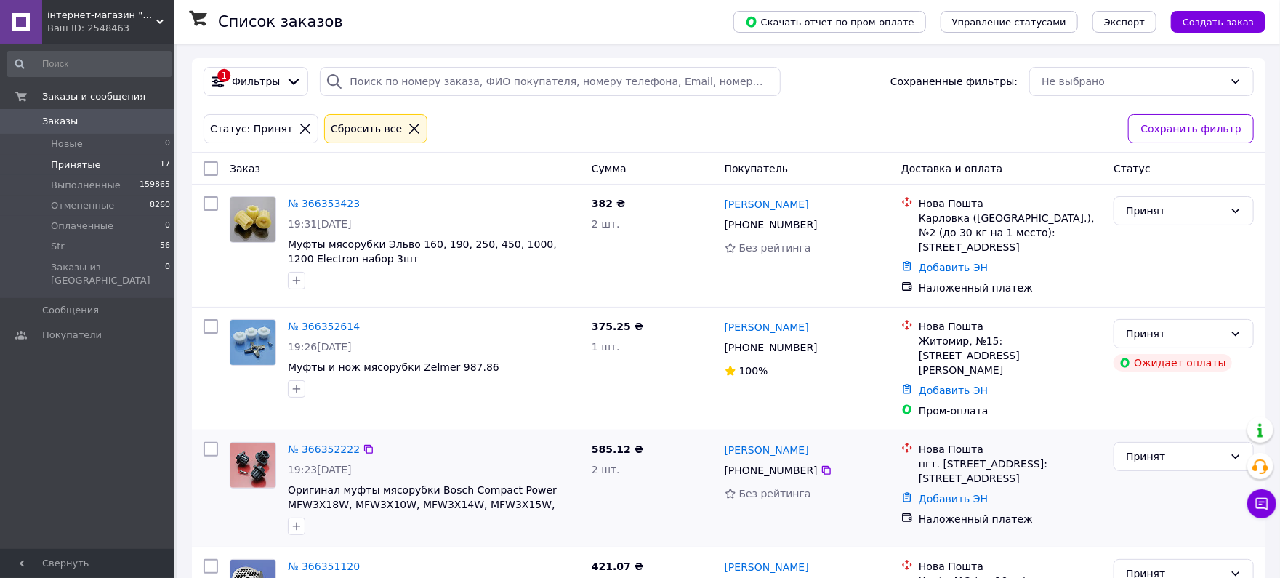
click at [1242, 512] on div "Принят" at bounding box center [1184, 488] width 152 height 105
click at [1254, 514] on button "Чат с покупателем" at bounding box center [1261, 503] width 29 height 29
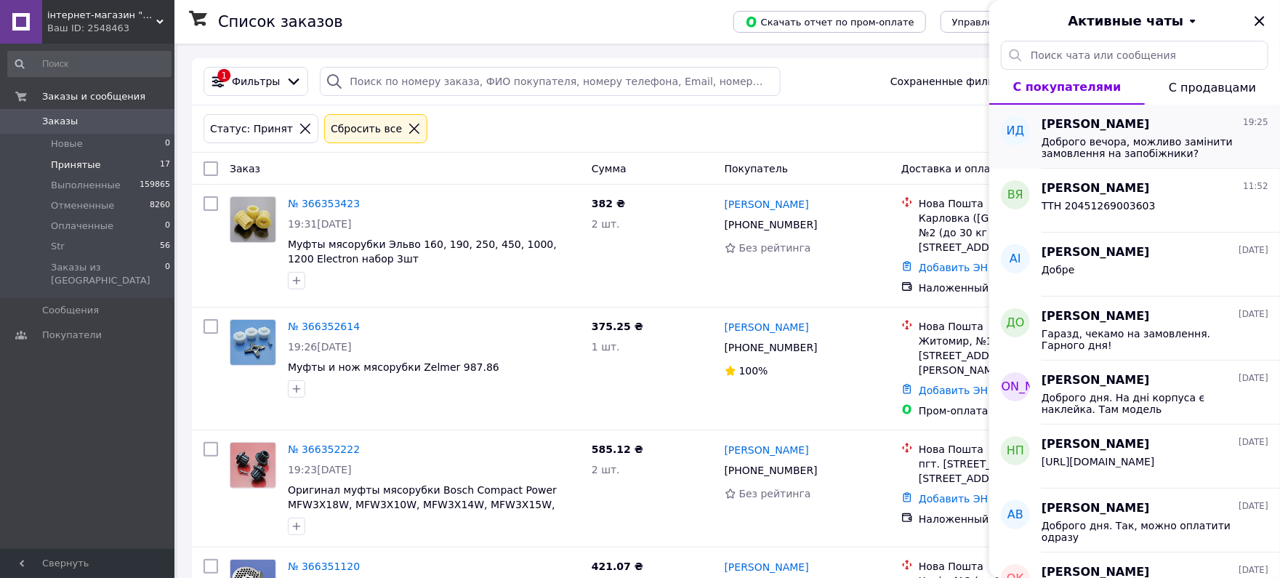
click at [1096, 142] on span "Доброго вечора, можливо замінити замовлення на запобіжники?" at bounding box center [1145, 147] width 206 height 23
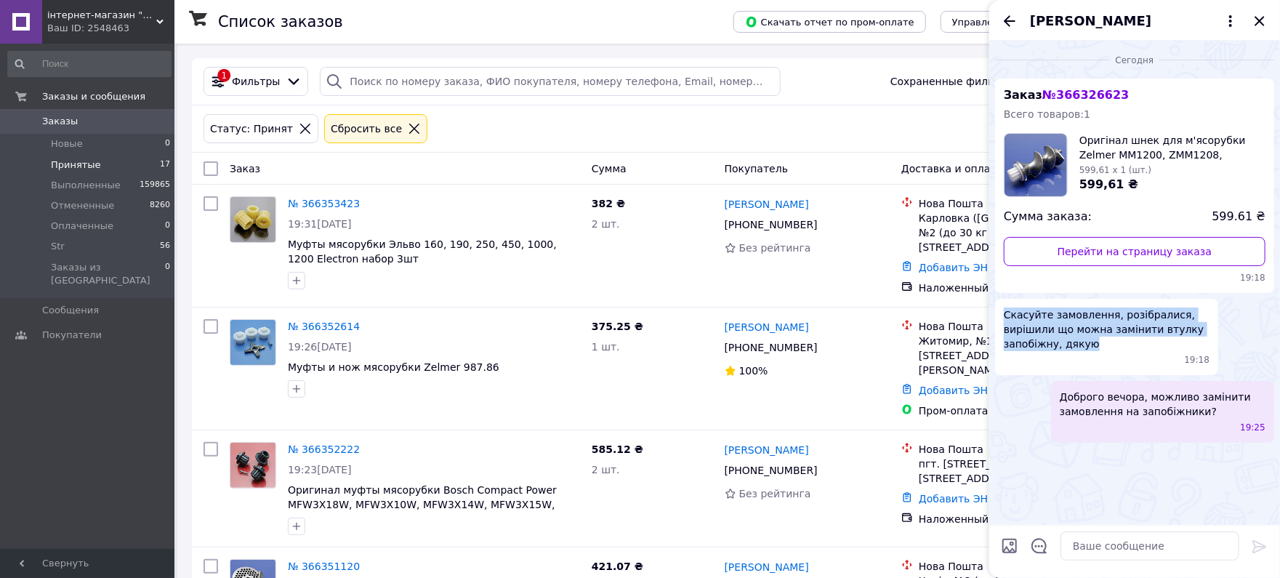
drag, startPoint x: 1098, startPoint y: 348, endPoint x: 990, endPoint y: 312, distance: 113.6
click at [990, 312] on div "[DATE] Заказ № 366326623 Всего товаров: 1 Оригінал шнек для м'ясорубки Zelmer M…" at bounding box center [1134, 245] width 291 height 408
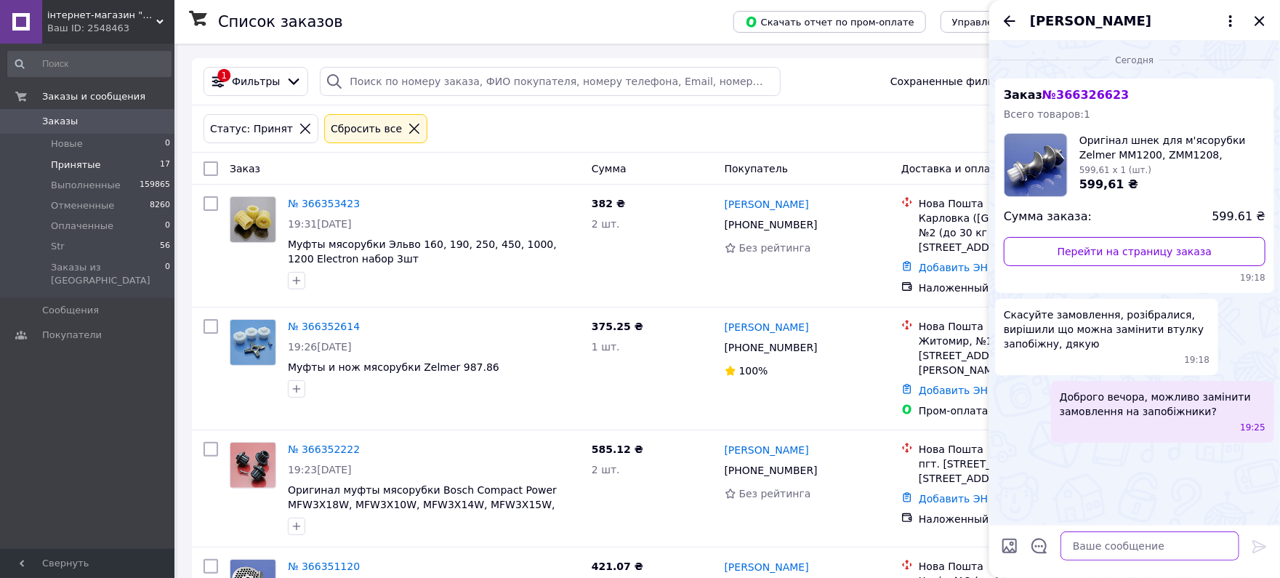
click at [1124, 544] on textarea at bounding box center [1150, 545] width 179 height 29
paste textarea "20451269192201"
type textarea "ТТН 20451269192201"
click at [1260, 20] on icon "Закрыть" at bounding box center [1259, 20] width 9 height 9
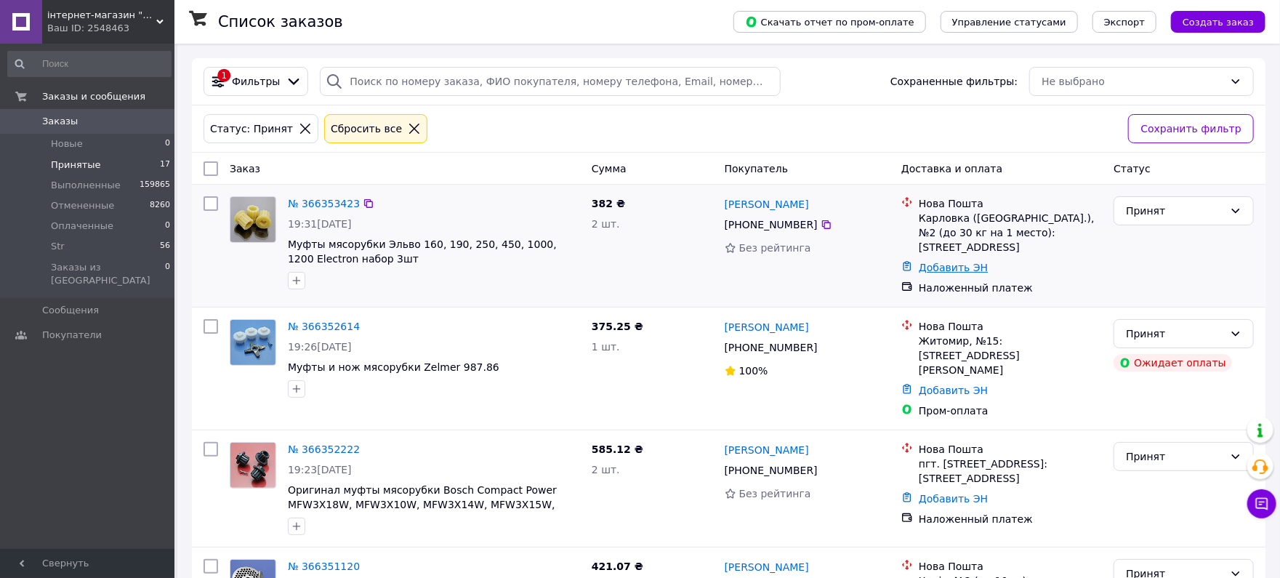
click at [951, 262] on link "Добавить ЭН" at bounding box center [953, 268] width 69 height 12
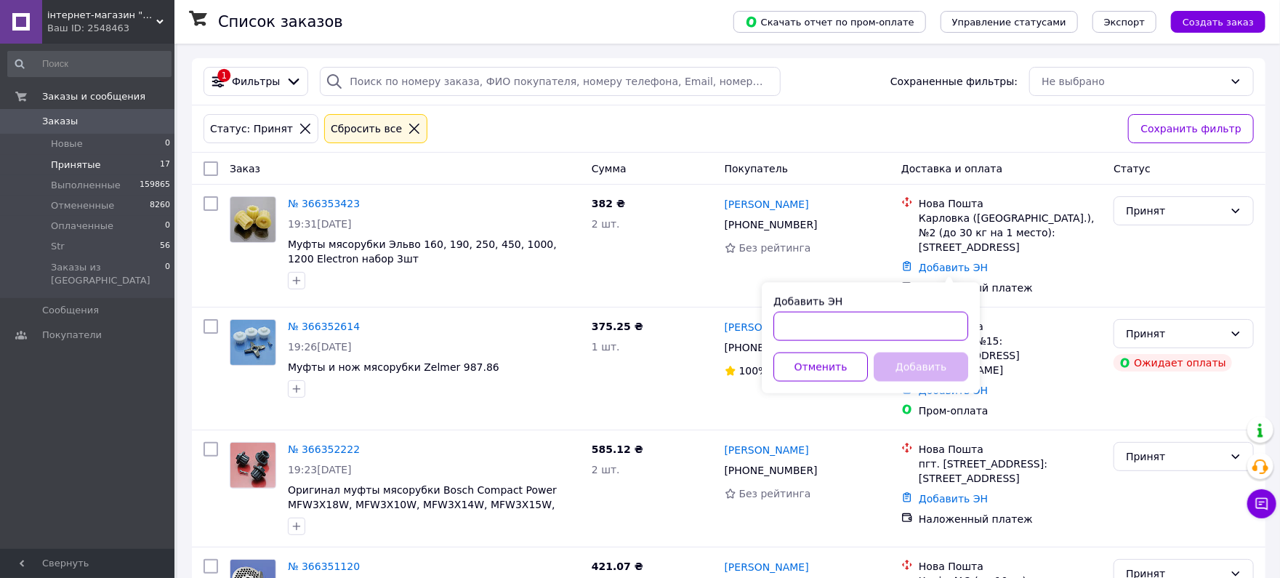
click at [864, 326] on input "Добавить ЭН" at bounding box center [870, 326] width 195 height 29
paste input "20451269247902"
type input "20451269247902"
click at [931, 360] on button "Добавить" at bounding box center [921, 367] width 95 height 29
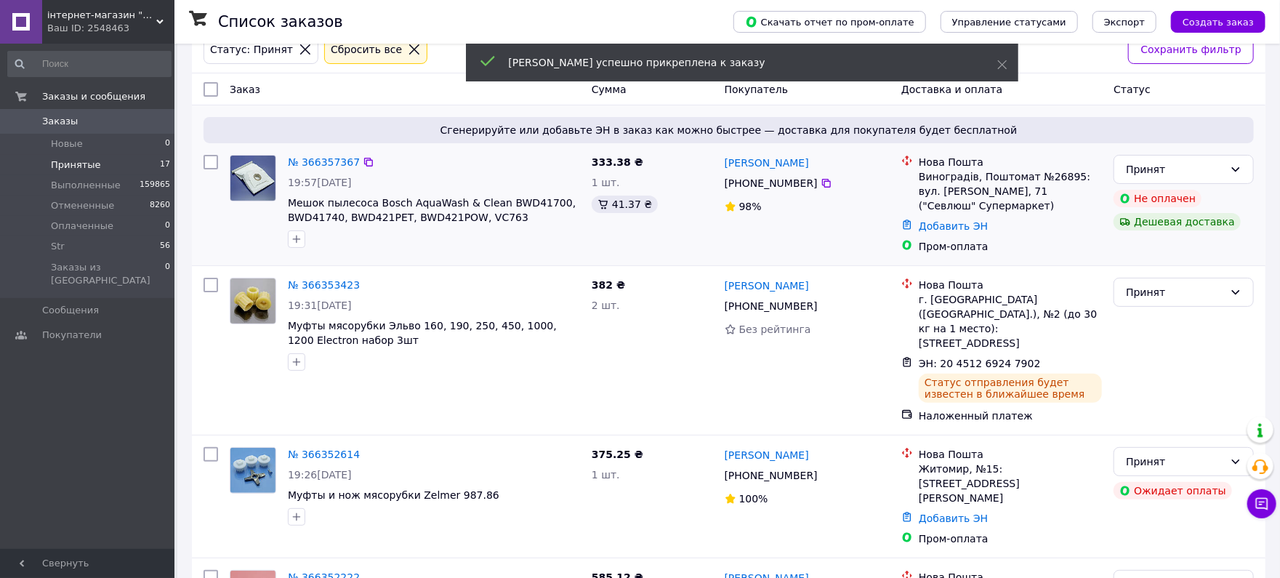
scroll to position [129, 0]
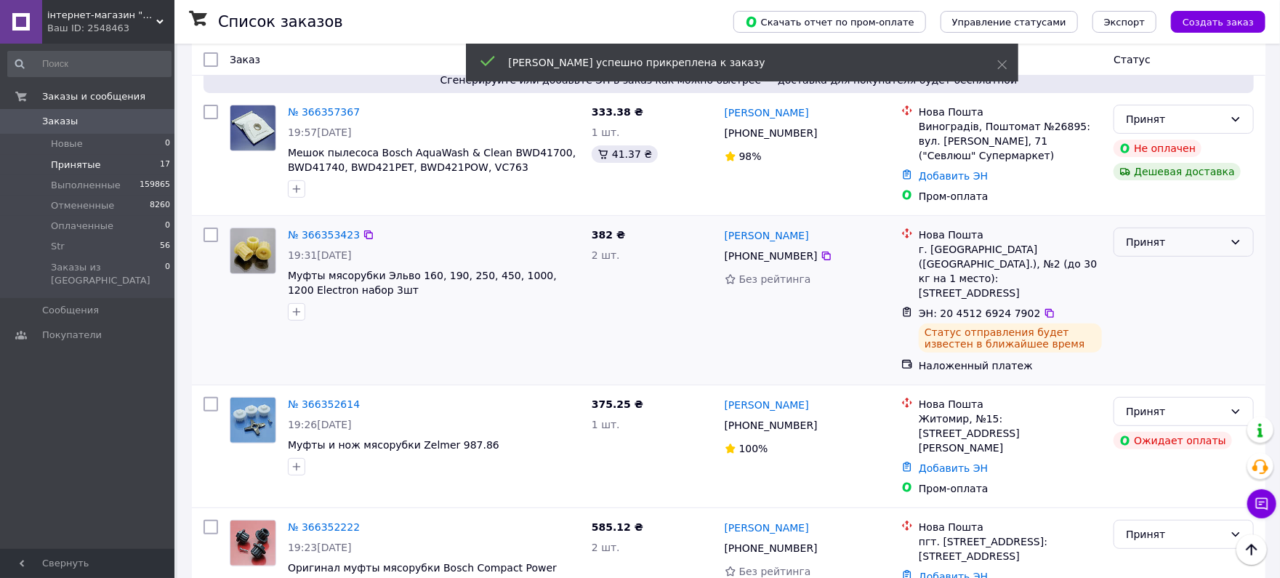
click at [1154, 244] on div "Принят" at bounding box center [1184, 242] width 140 height 29
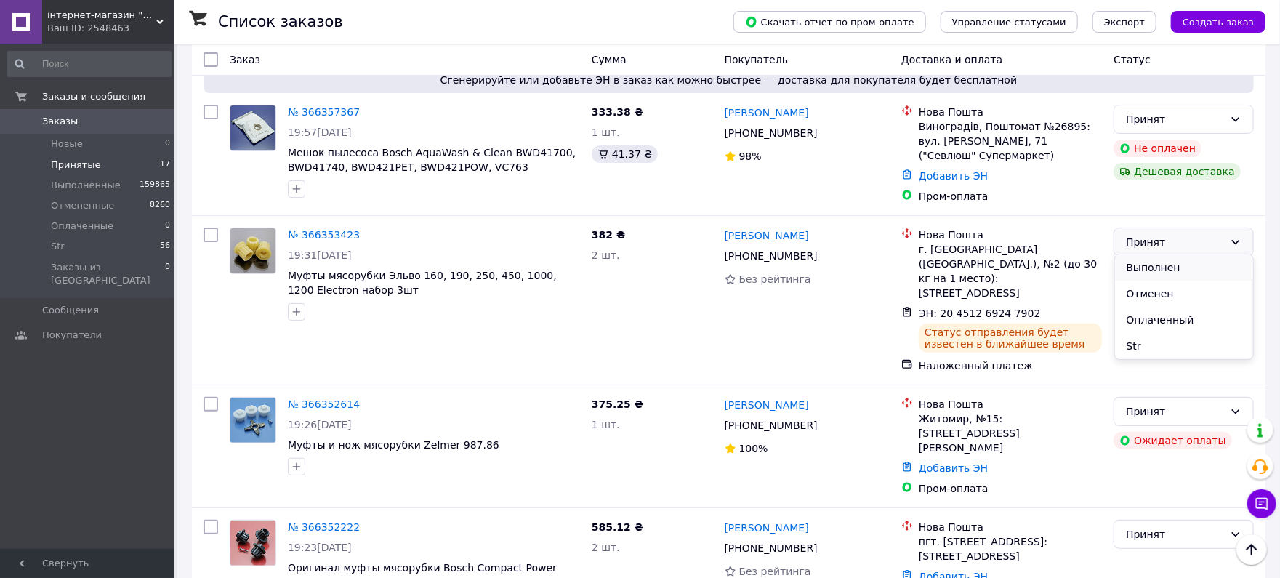
click at [1144, 270] on li "Выполнен" at bounding box center [1184, 267] width 139 height 26
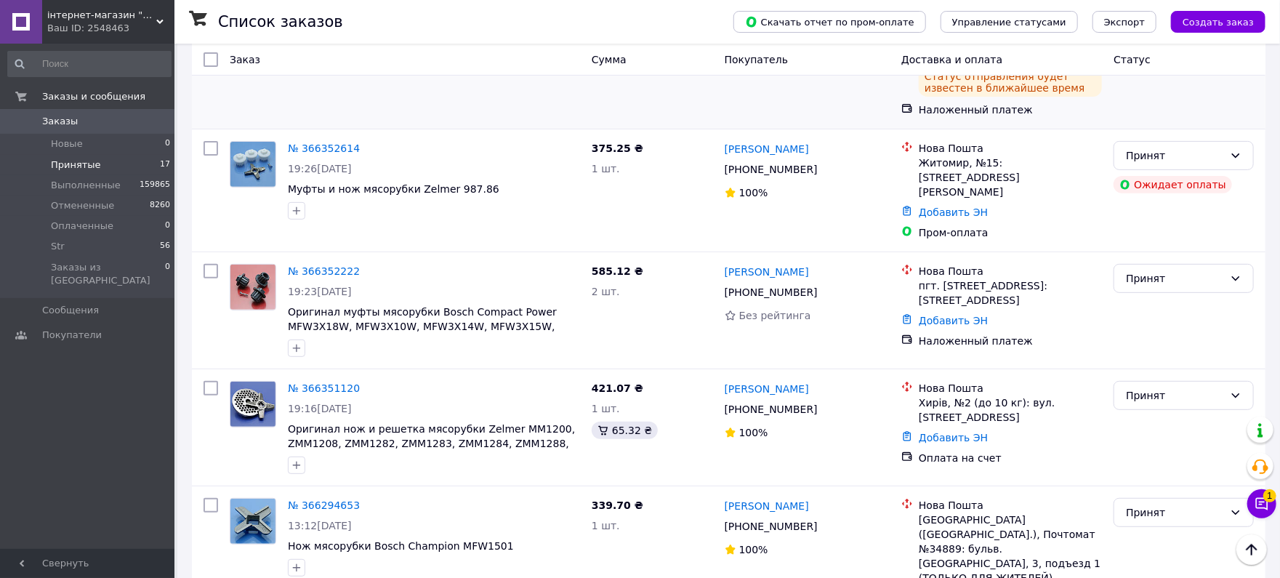
scroll to position [258, 0]
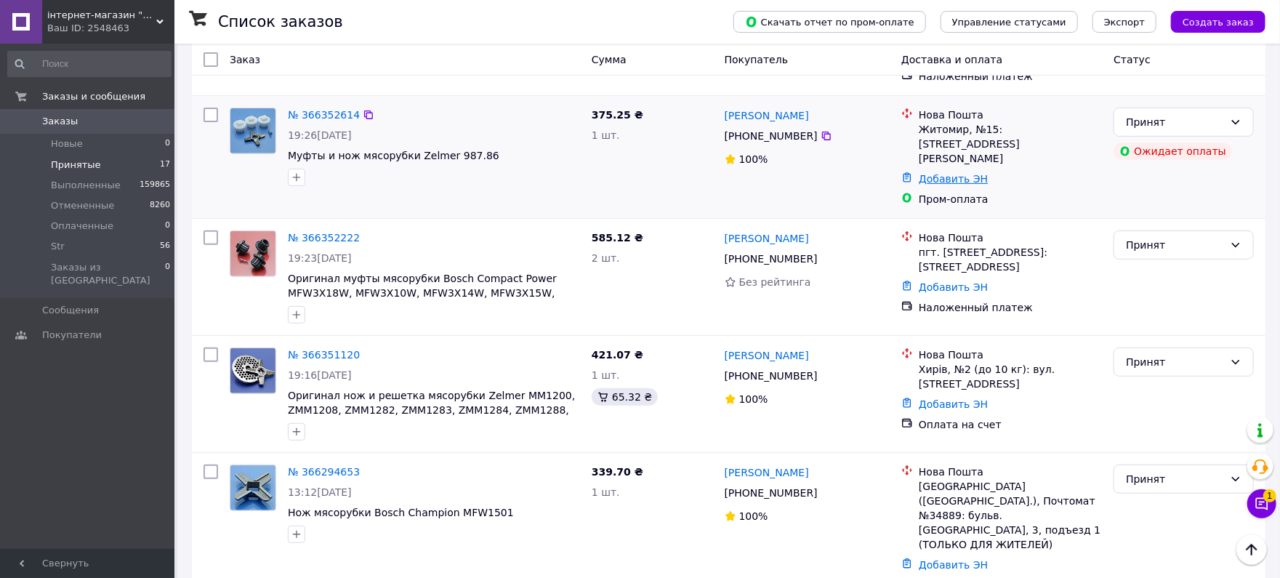
click at [944, 173] on link "Добавить ЭН" at bounding box center [953, 179] width 69 height 12
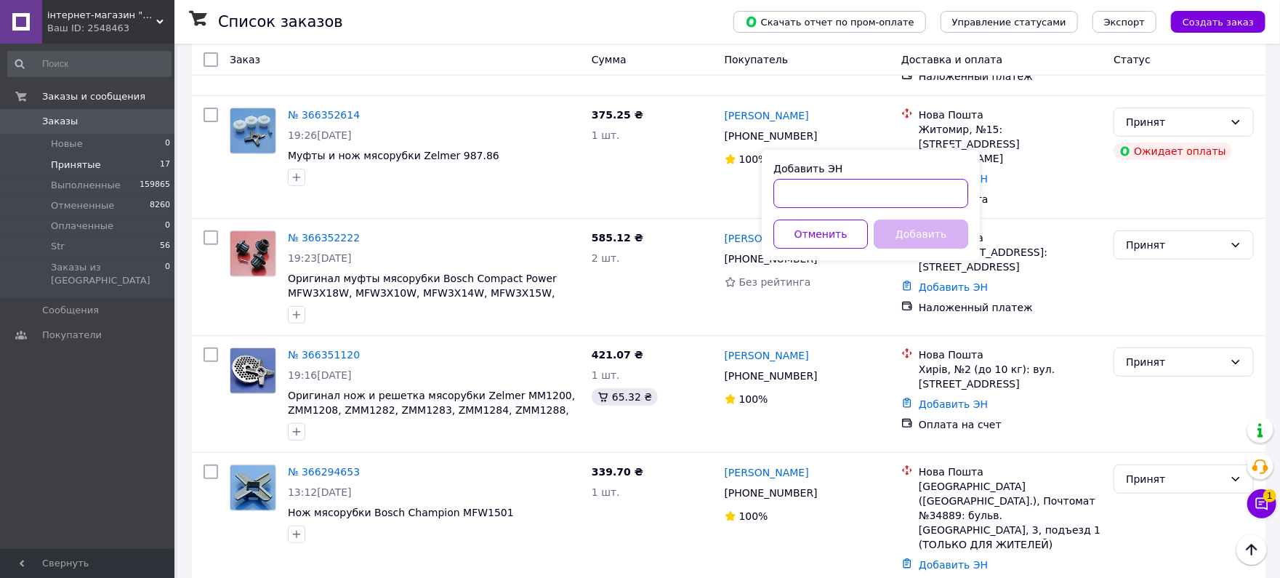
click at [884, 196] on input "Добавить ЭН" at bounding box center [870, 193] width 195 height 29
paste input "20451269248268"
type input "20451269248268"
click at [911, 242] on button "Добавить" at bounding box center [921, 234] width 95 height 29
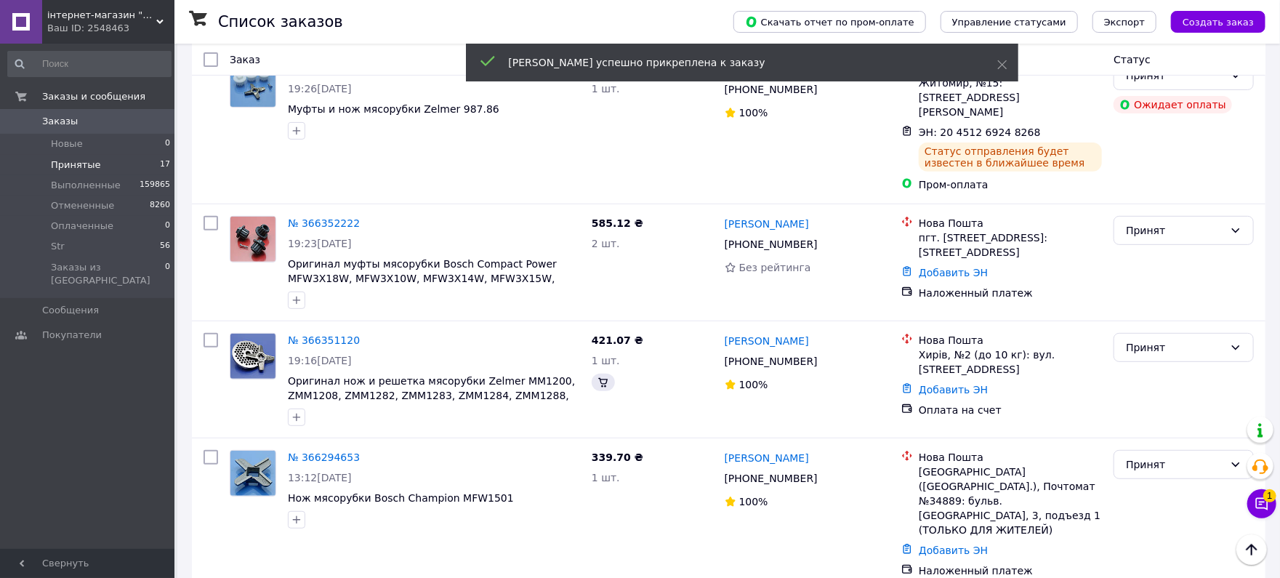
scroll to position [226, 0]
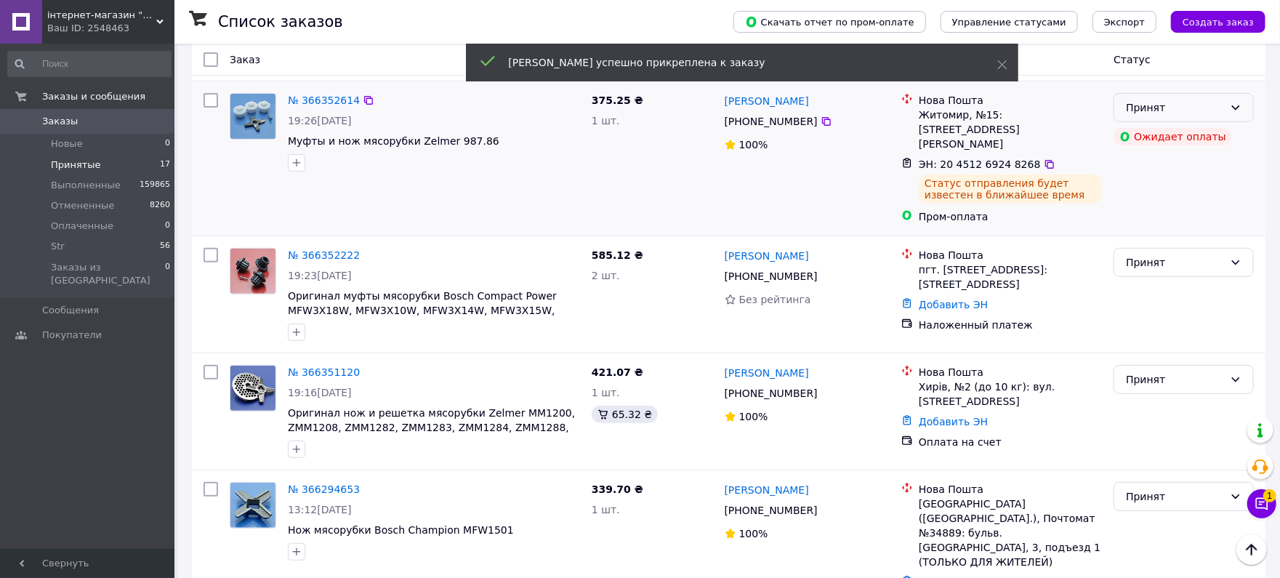
click at [1165, 102] on div "Принят" at bounding box center [1175, 108] width 98 height 16
click at [1157, 140] on li "Выполнен" at bounding box center [1184, 138] width 139 height 26
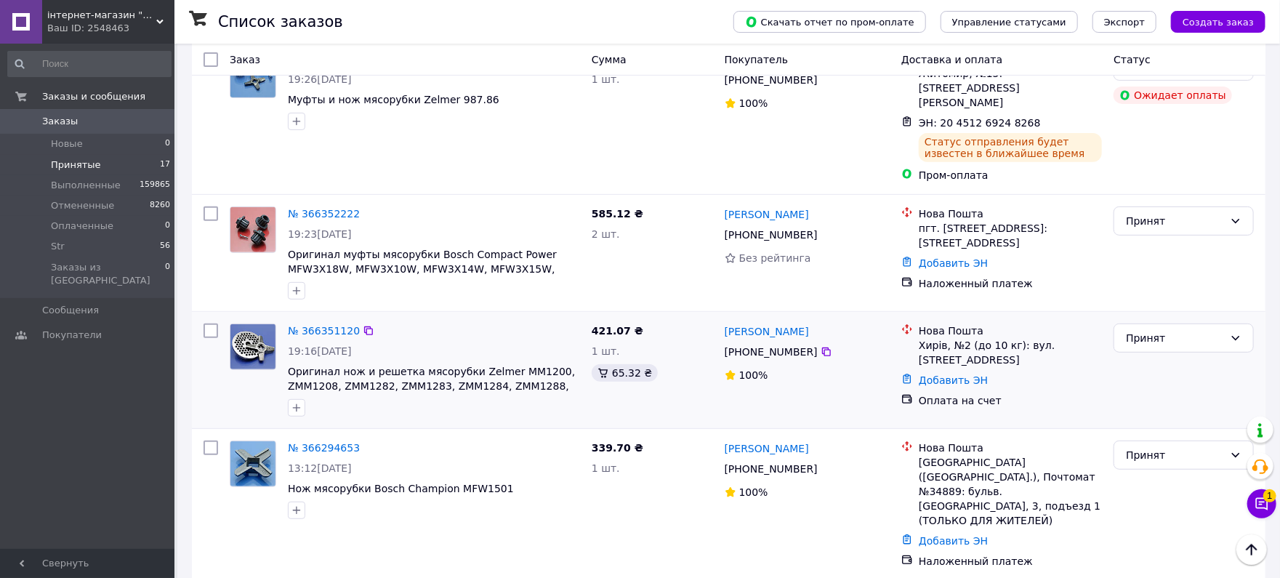
scroll to position [355, 0]
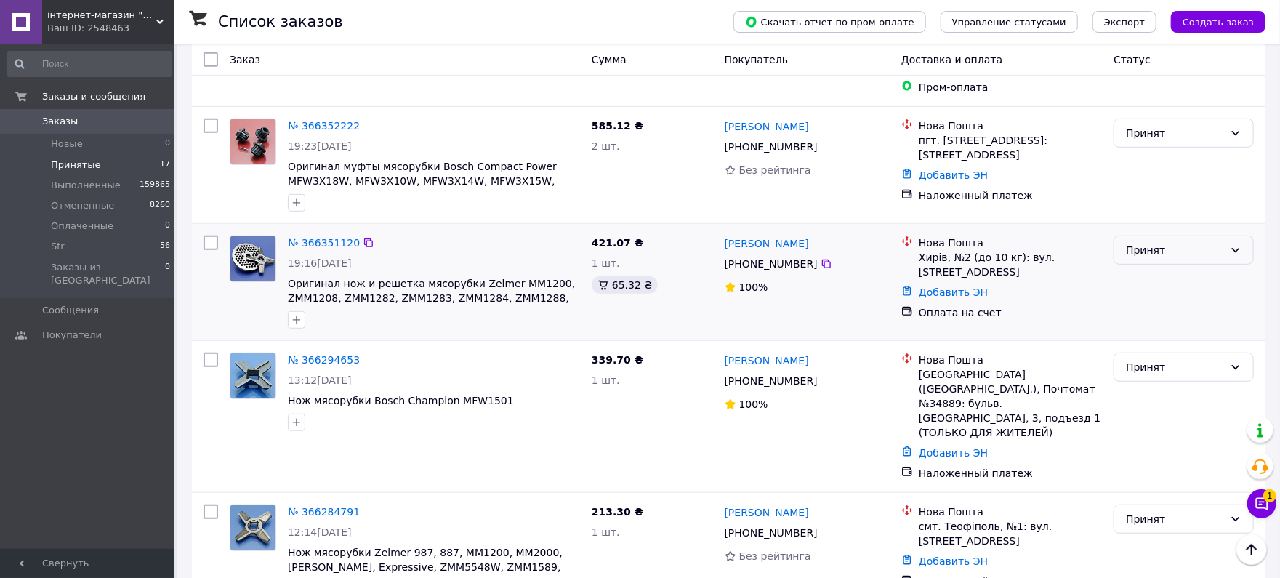
click at [1174, 242] on div "Принят" at bounding box center [1175, 250] width 98 height 16
click at [1138, 331] on li "Str" at bounding box center [1184, 330] width 139 height 26
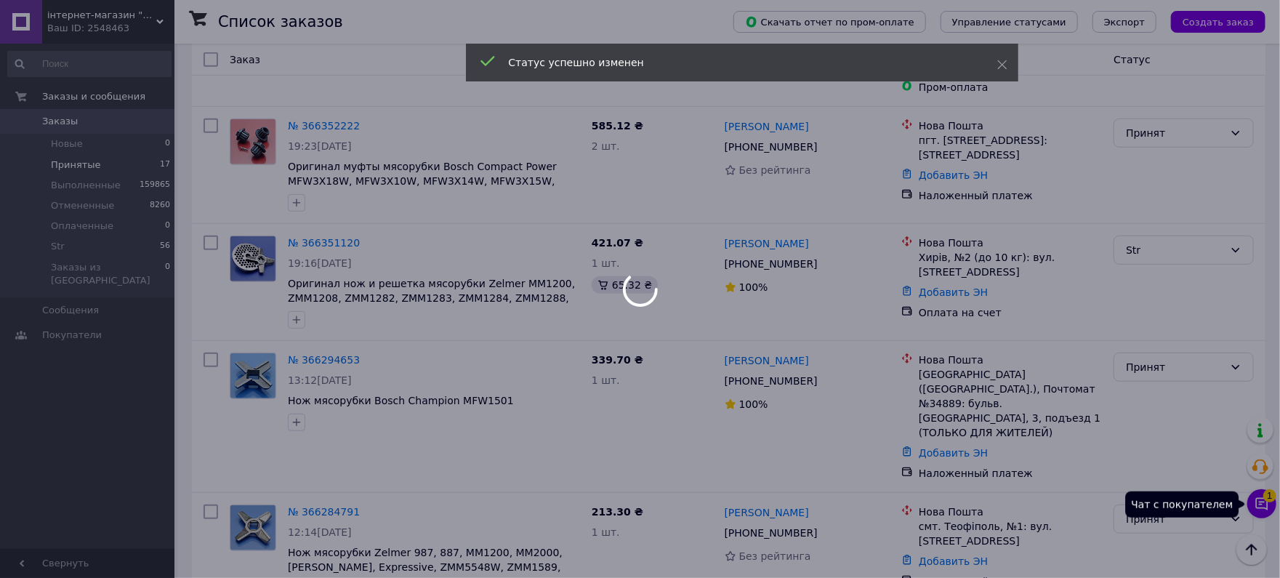
click at [1256, 507] on icon at bounding box center [1262, 504] width 12 height 12
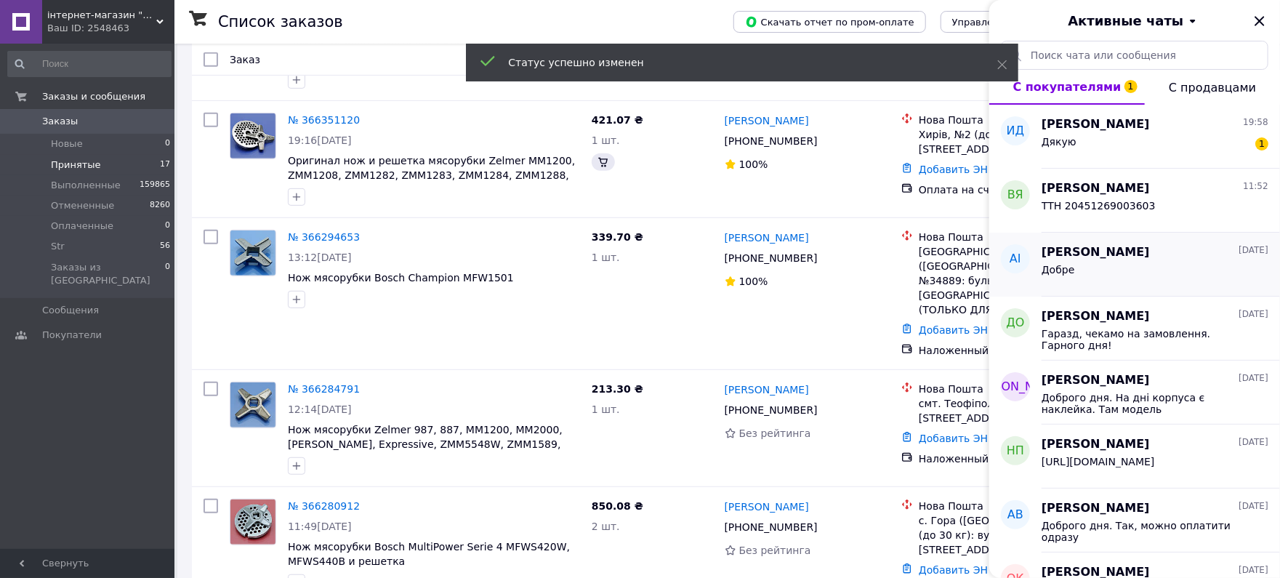
scroll to position [233, 0]
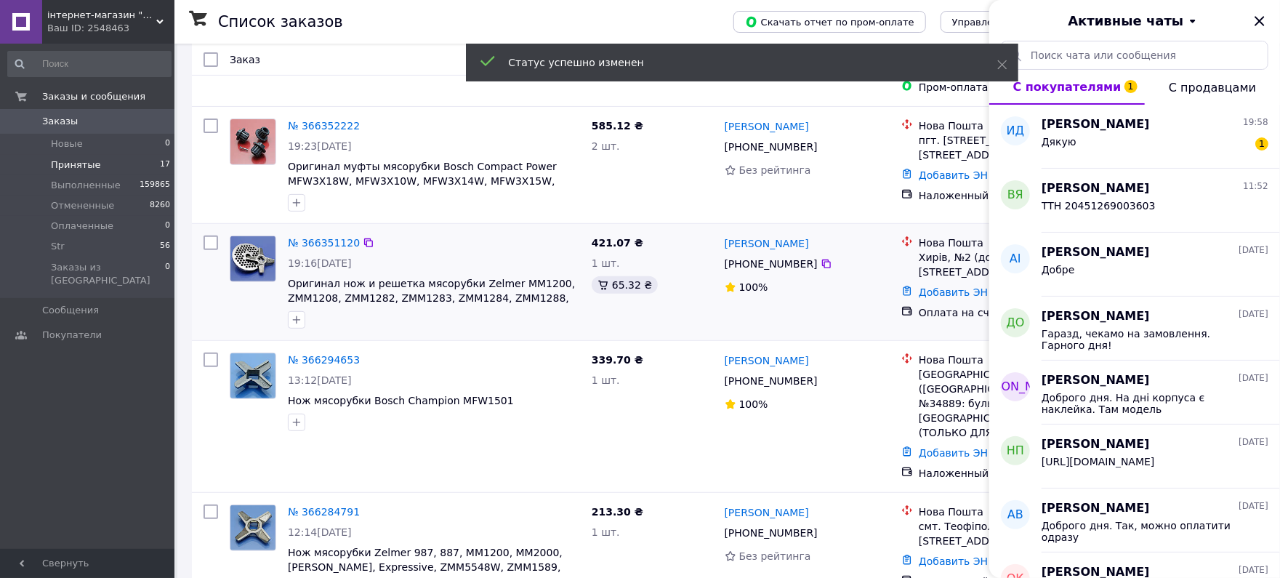
click at [810, 276] on div "[PERSON_NAME] [PHONE_NUMBER]%" at bounding box center [807, 282] width 177 height 105
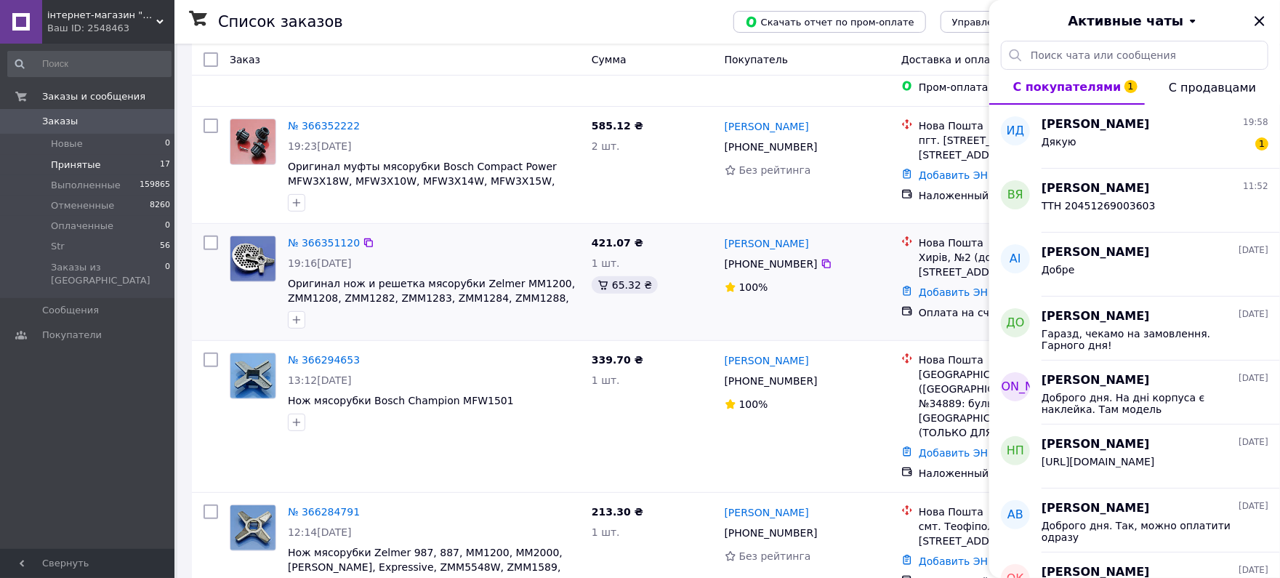
click at [819, 285] on div "[PERSON_NAME] [PHONE_NUMBER]%" at bounding box center [807, 282] width 177 height 105
click at [1163, 150] on div "Дякую 1" at bounding box center [1155, 144] width 227 height 23
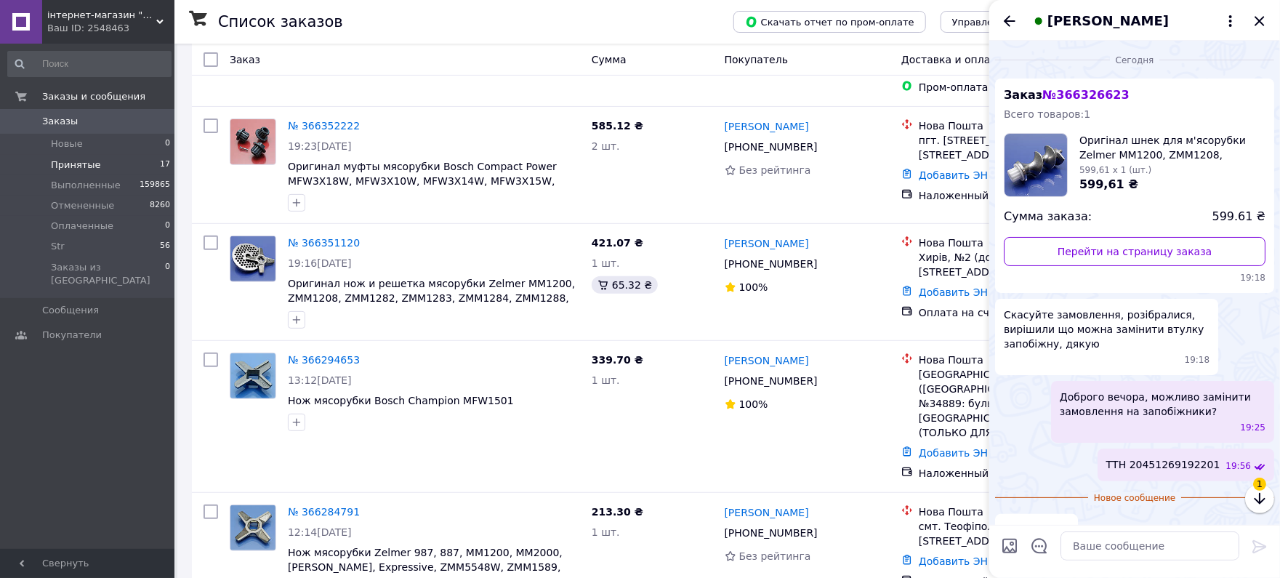
scroll to position [27, 0]
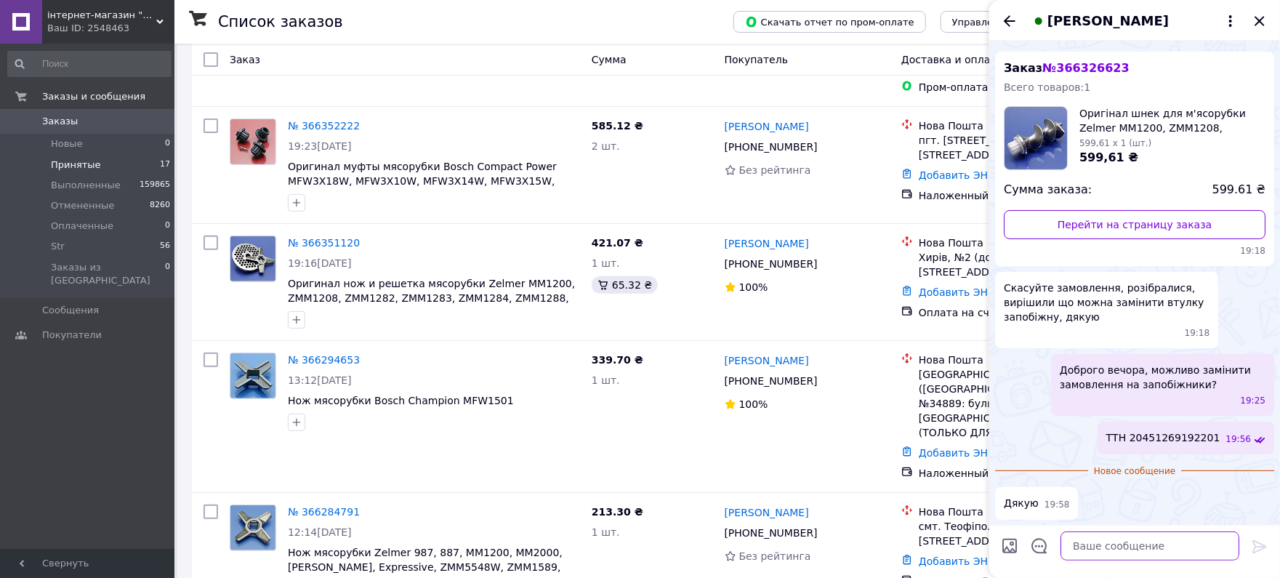
click at [1089, 552] on textarea at bounding box center [1150, 545] width 179 height 29
type textarea "Навзаєм, гарного вечора."
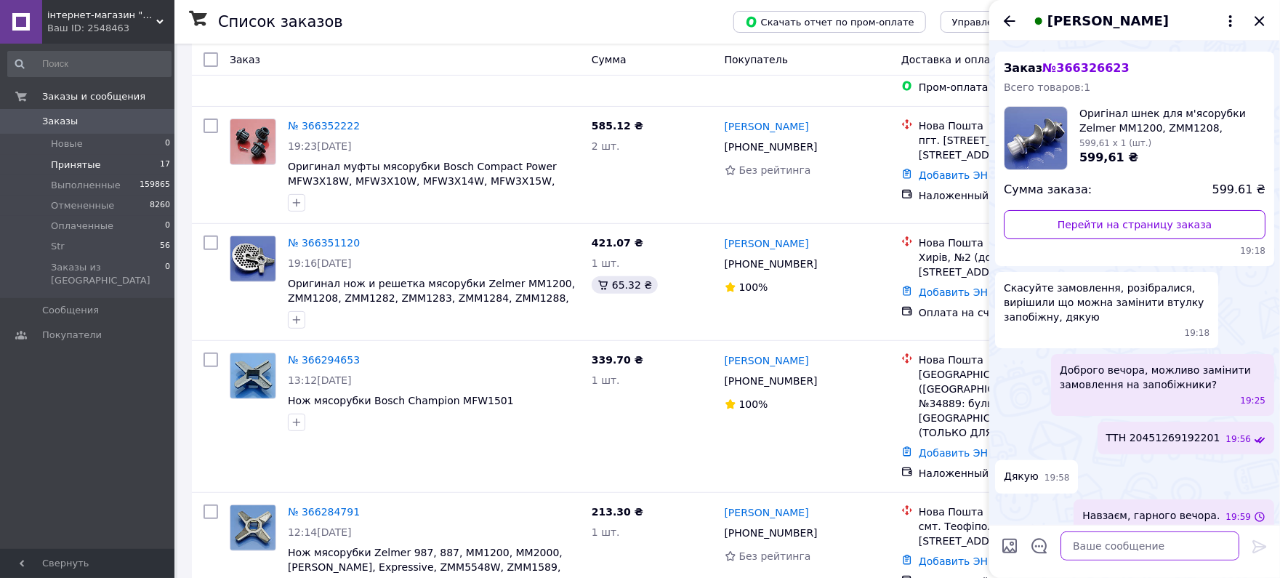
scroll to position [39, 0]
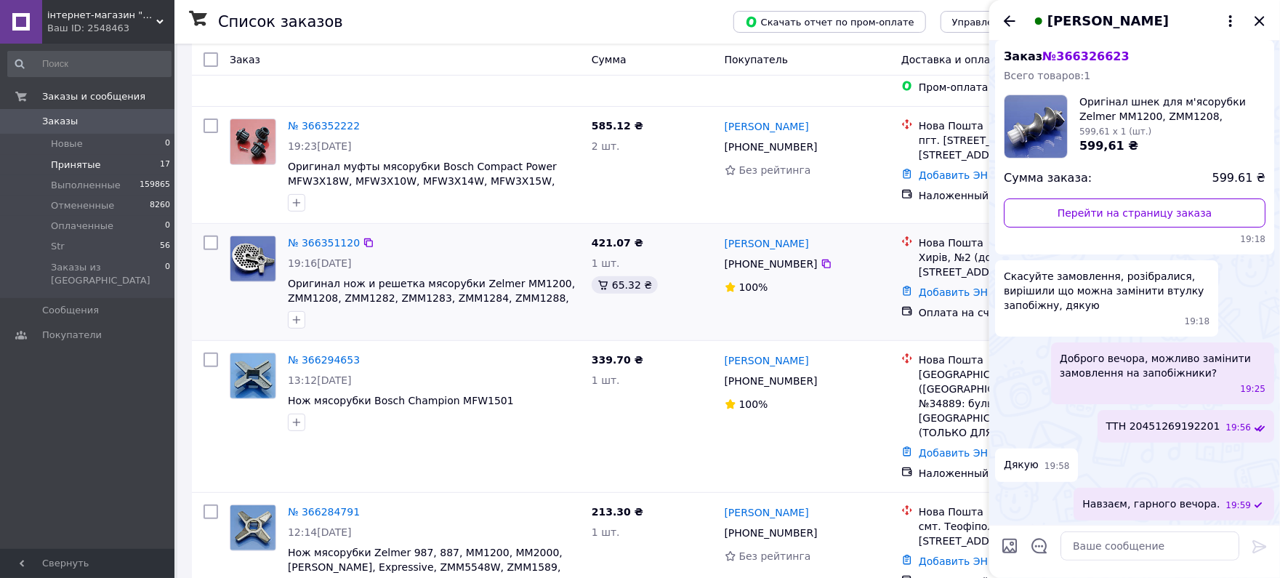
click at [598, 279] on div "421.07 ₴ 1 шт. 65.32 ₴" at bounding box center [652, 282] width 133 height 105
click at [1262, 23] on icon "Закрыть" at bounding box center [1259, 20] width 9 height 9
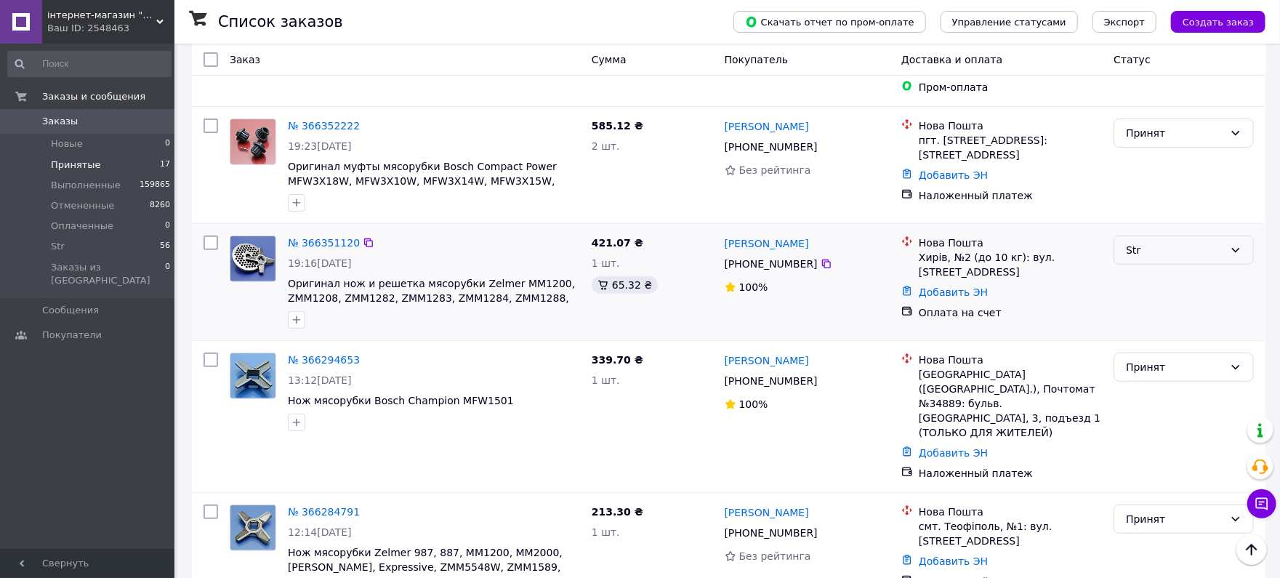
click at [1167, 242] on div "Str" at bounding box center [1175, 250] width 98 height 16
click at [1145, 279] on li "Выполнен" at bounding box center [1184, 278] width 139 height 26
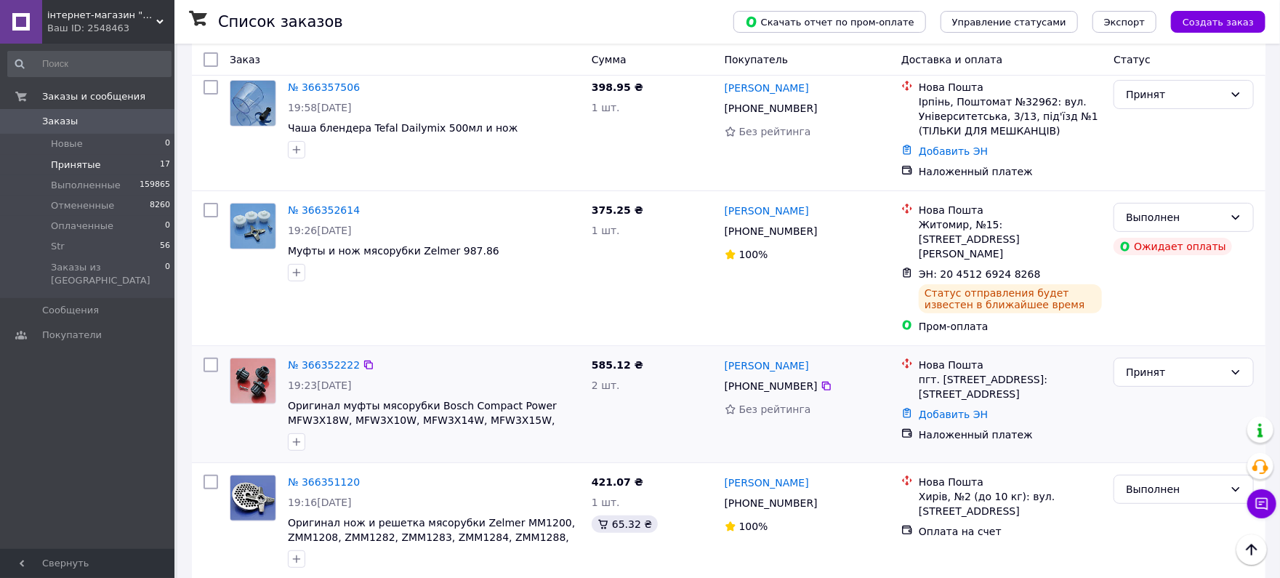
scroll to position [97, 0]
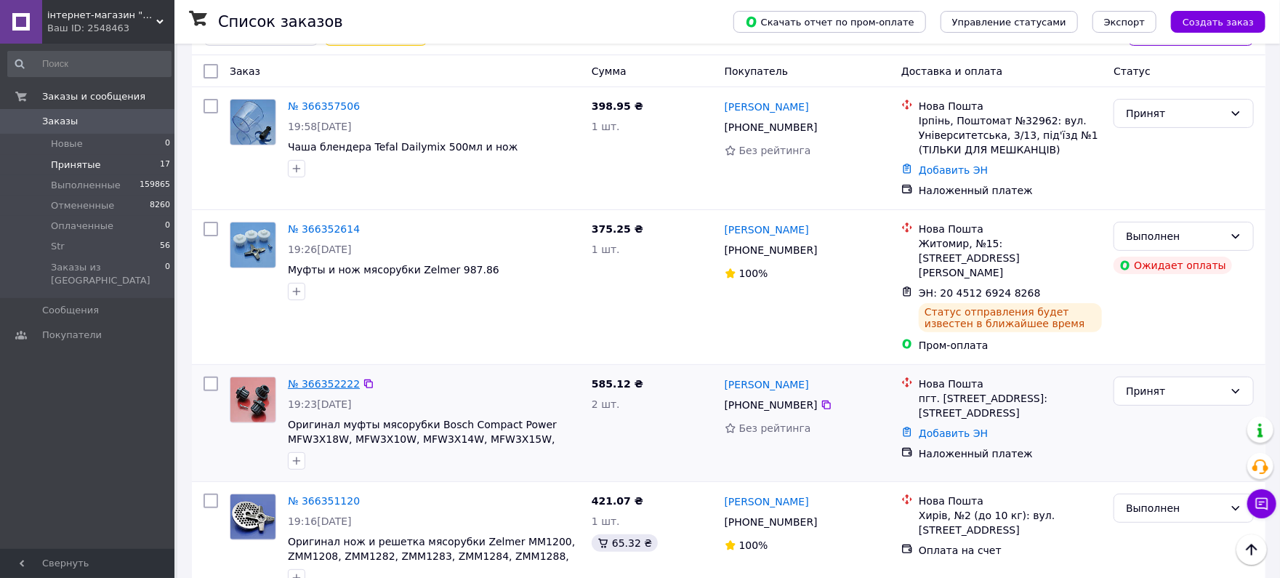
click at [313, 378] on link "№ 366352222" at bounding box center [324, 384] width 72 height 12
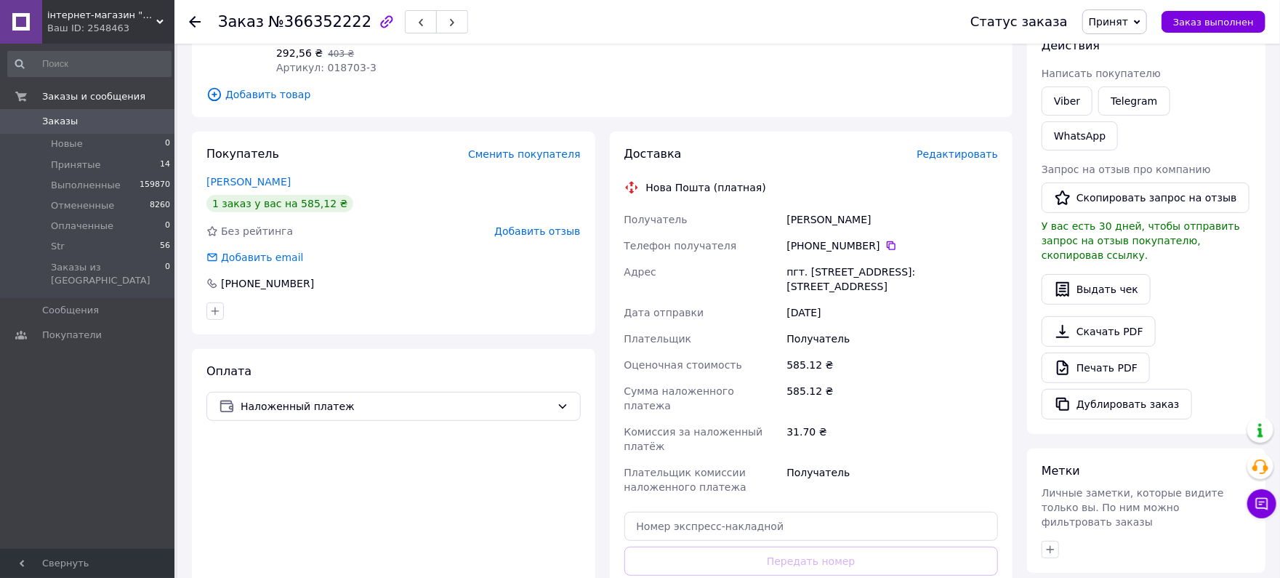
scroll to position [355, 0]
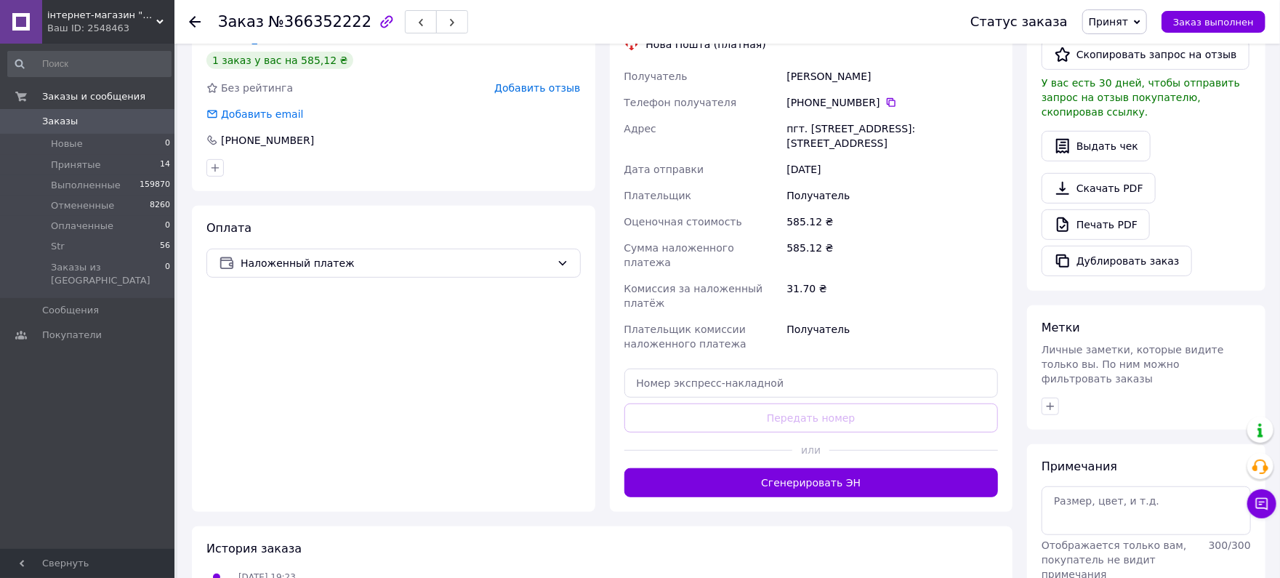
click at [683, 337] on div "Доставка Редактировать Нова Пошта (платная) Получатель [PERSON_NAME] Телефон по…" at bounding box center [811, 250] width 374 height 494
click at [678, 369] on input "text" at bounding box center [811, 383] width 374 height 29
paste input "20451269250307"
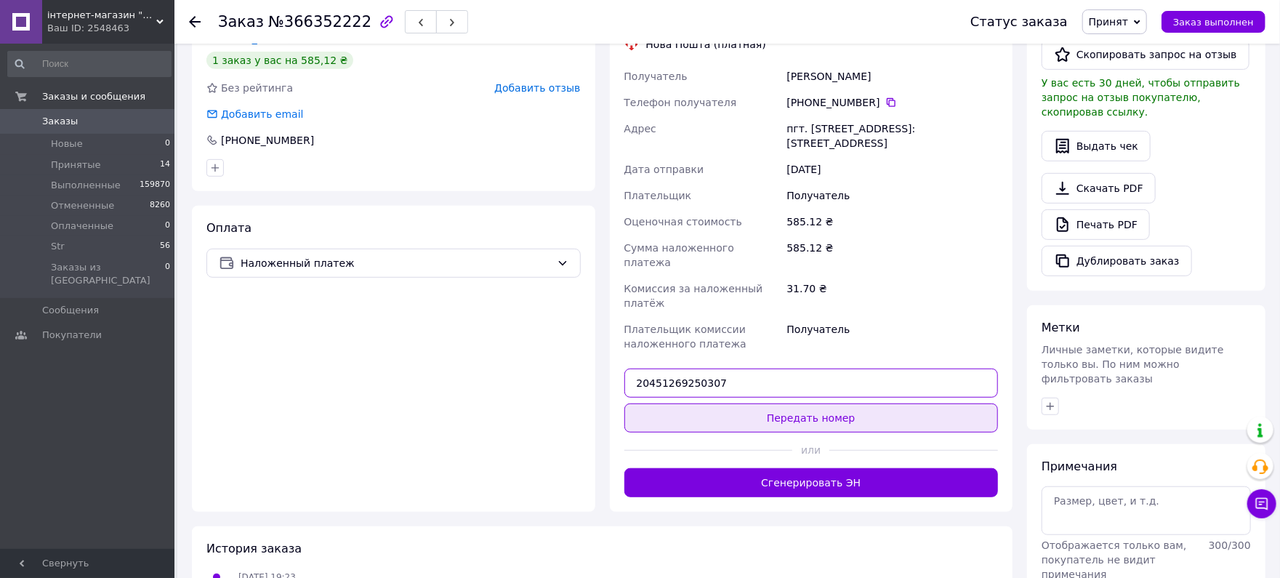
type input "20451269250307"
click at [822, 403] on button "Передать номер" at bounding box center [811, 417] width 374 height 29
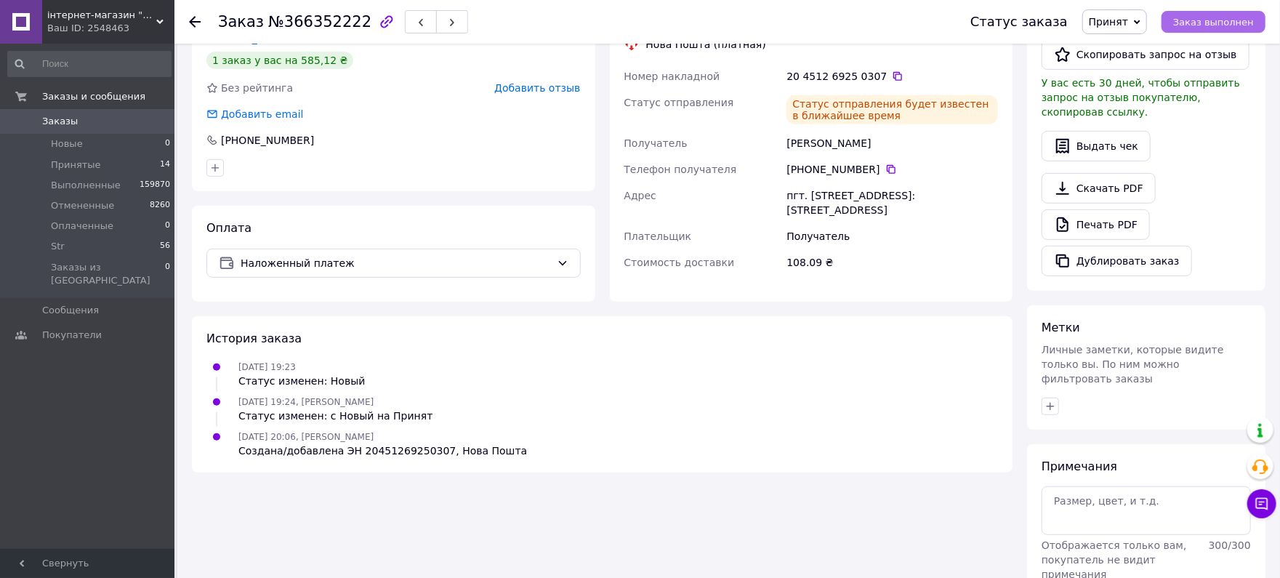
click at [1232, 18] on span "Заказ выполнен" at bounding box center [1213, 22] width 81 height 11
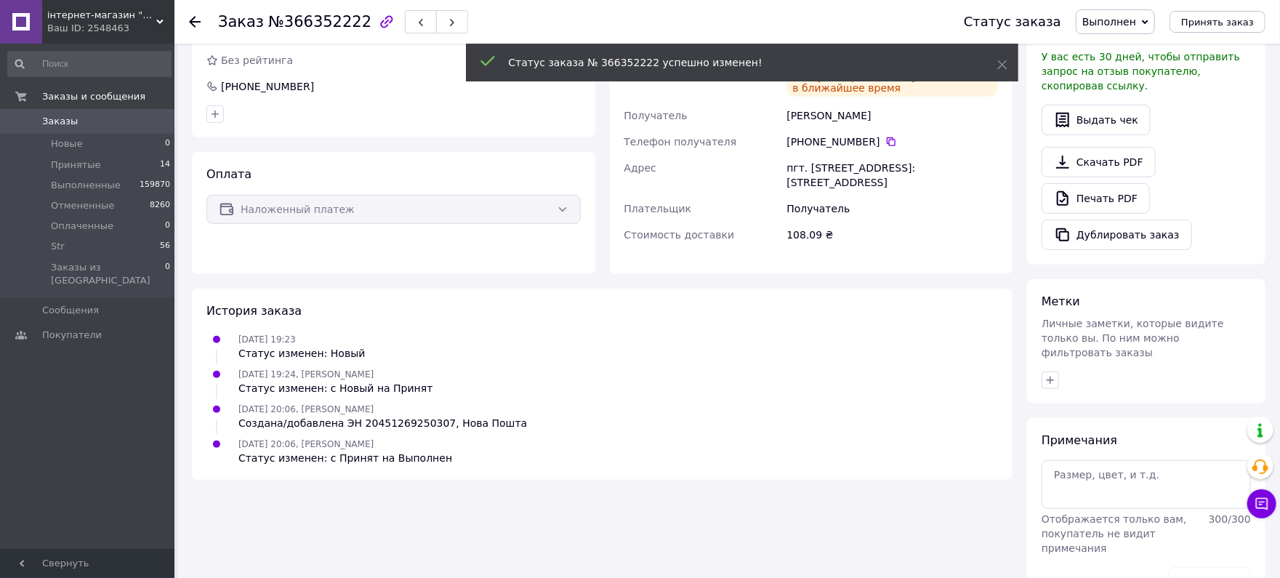
scroll to position [328, 0]
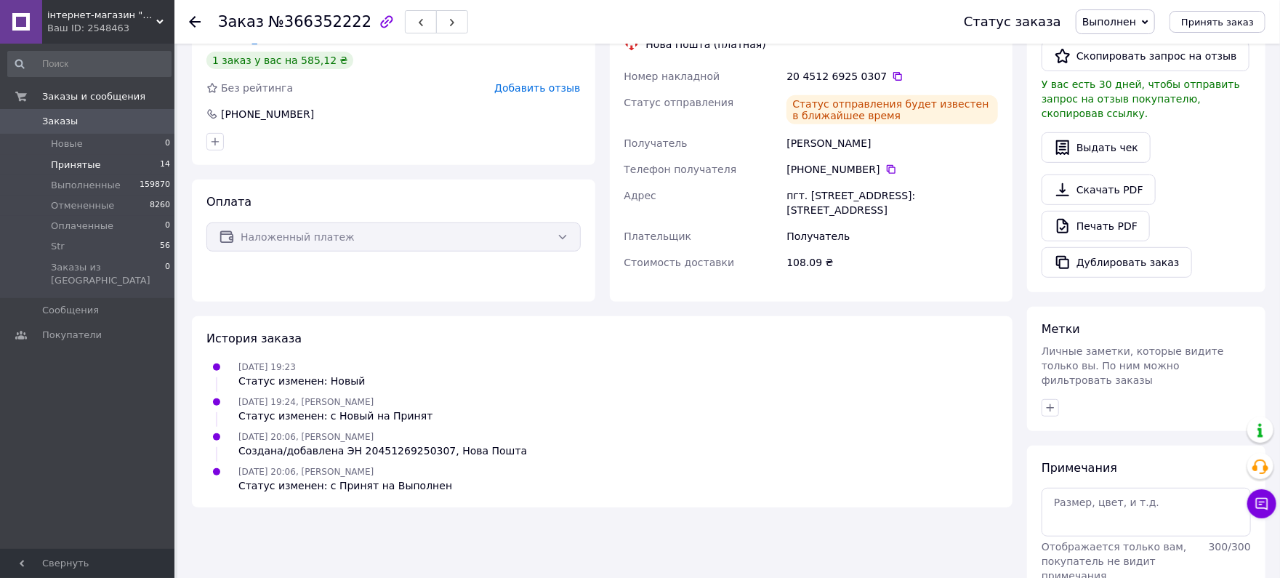
click at [105, 161] on li "Принятые 14" at bounding box center [89, 165] width 179 height 20
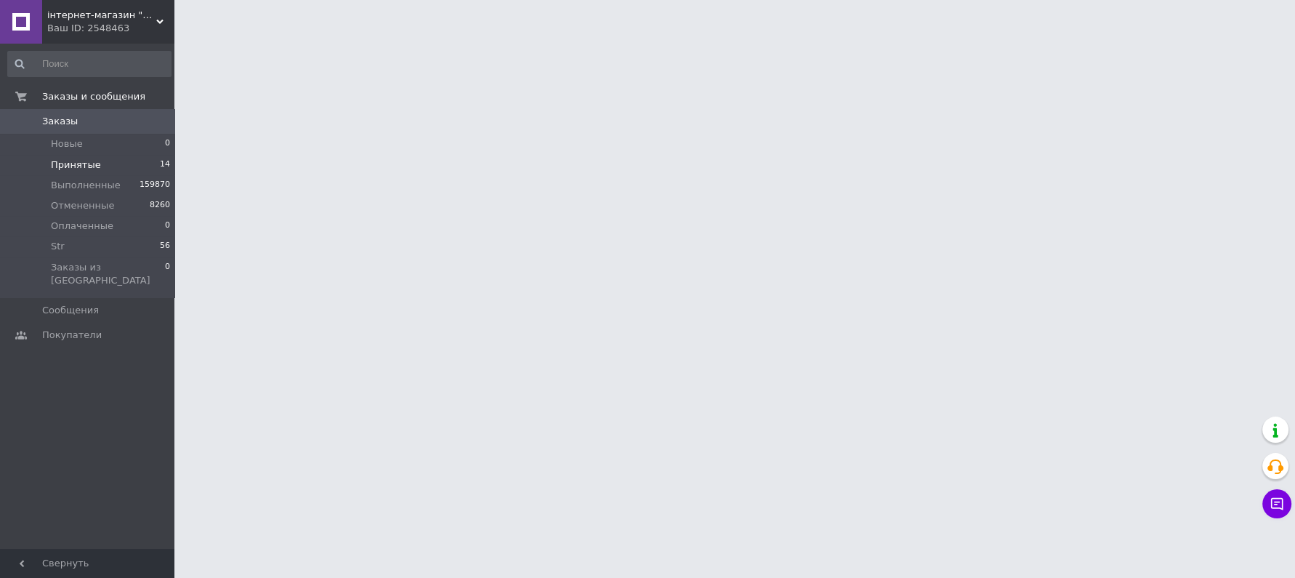
click at [73, 162] on span "Принятые" at bounding box center [76, 164] width 50 height 13
